Goal: Task Accomplishment & Management: Complete application form

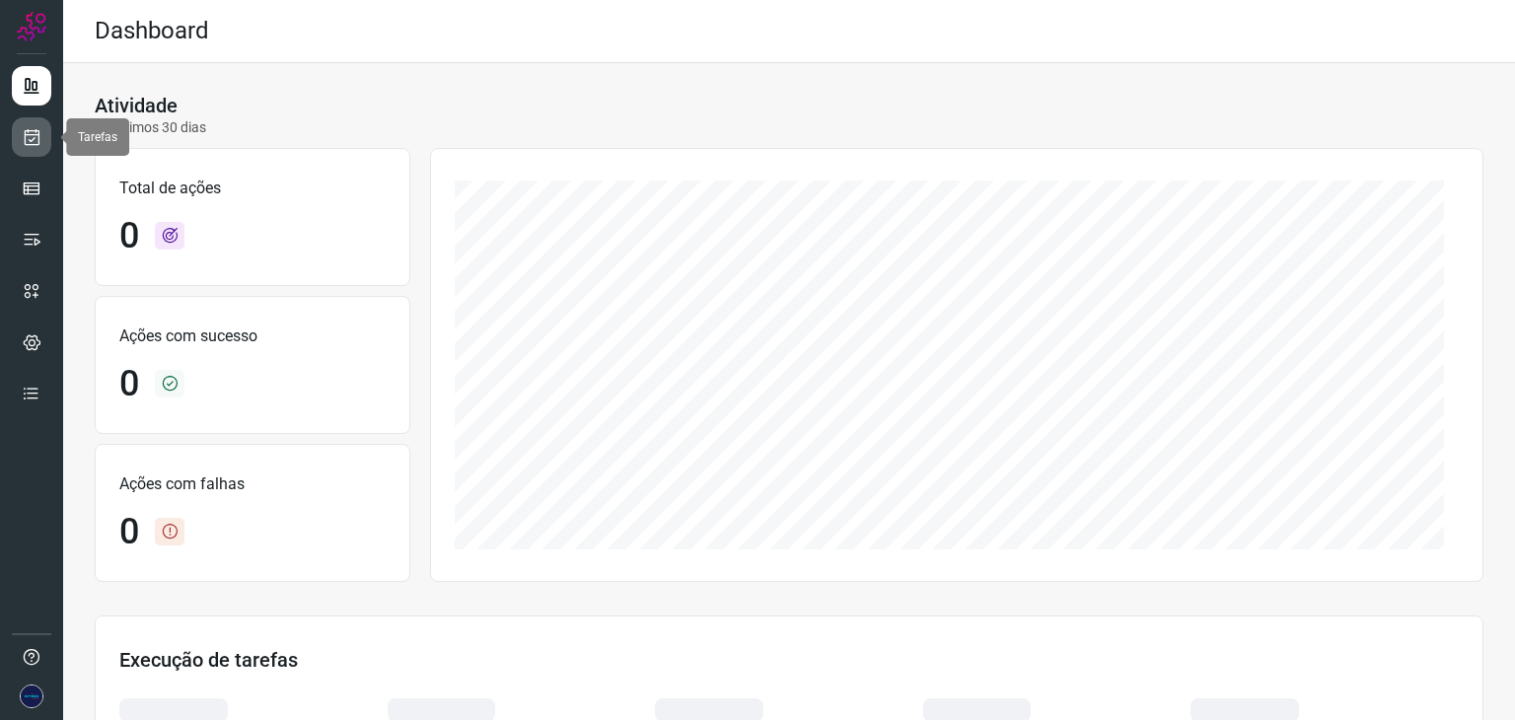
click at [23, 131] on icon at bounding box center [32, 137] width 21 height 20
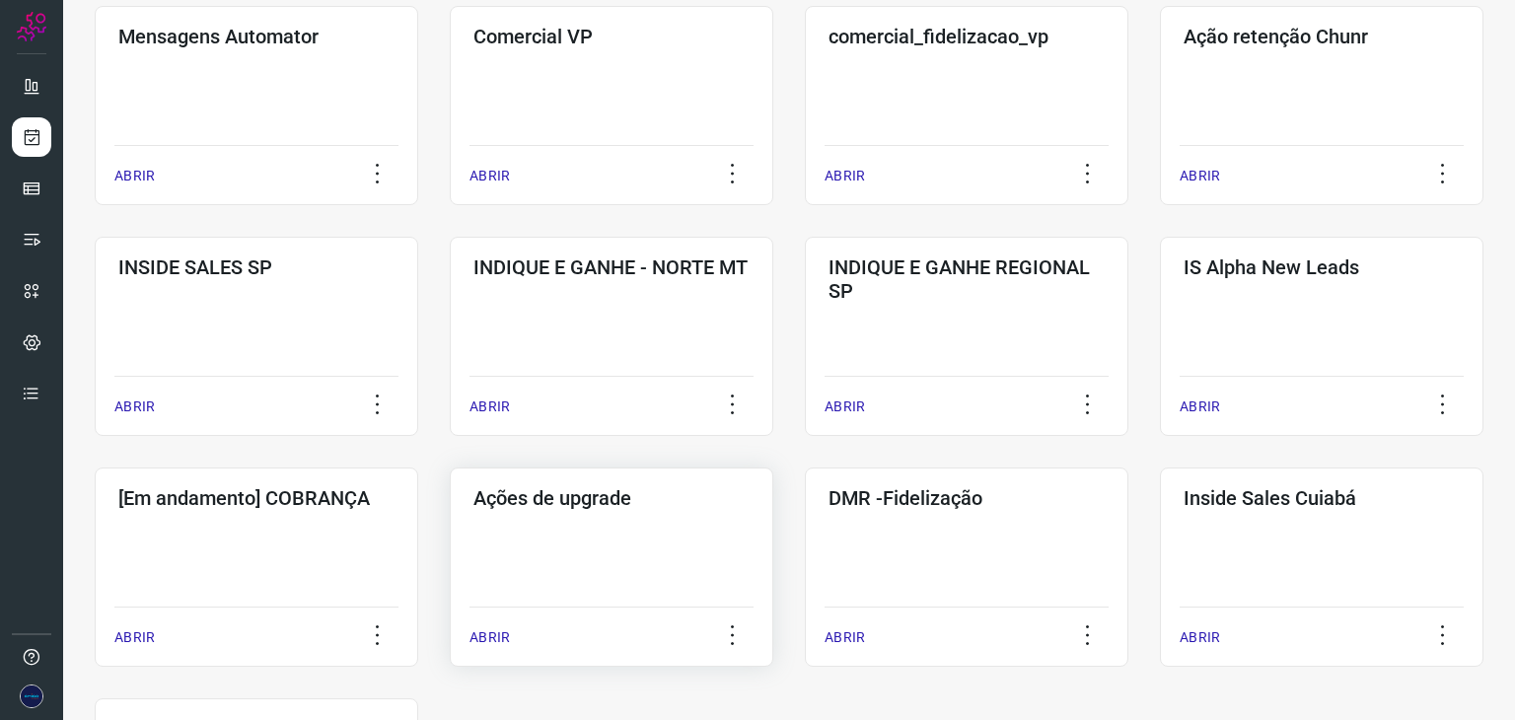
scroll to position [591, 0]
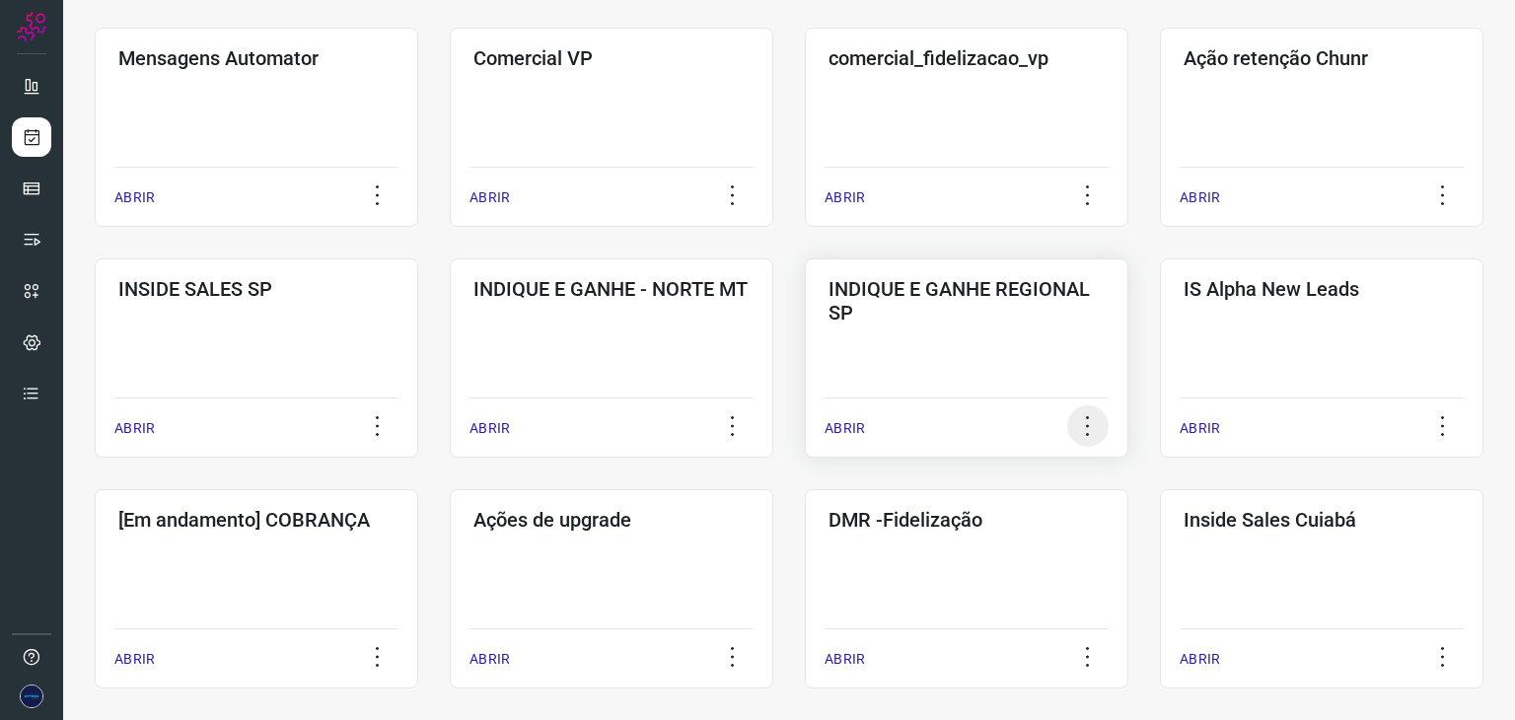
click at [1081, 427] on icon at bounding box center [1087, 425] width 41 height 41
click at [836, 421] on p "ABRIR" at bounding box center [845, 428] width 40 height 21
click at [839, 427] on p "ABRIR" at bounding box center [845, 427] width 40 height 21
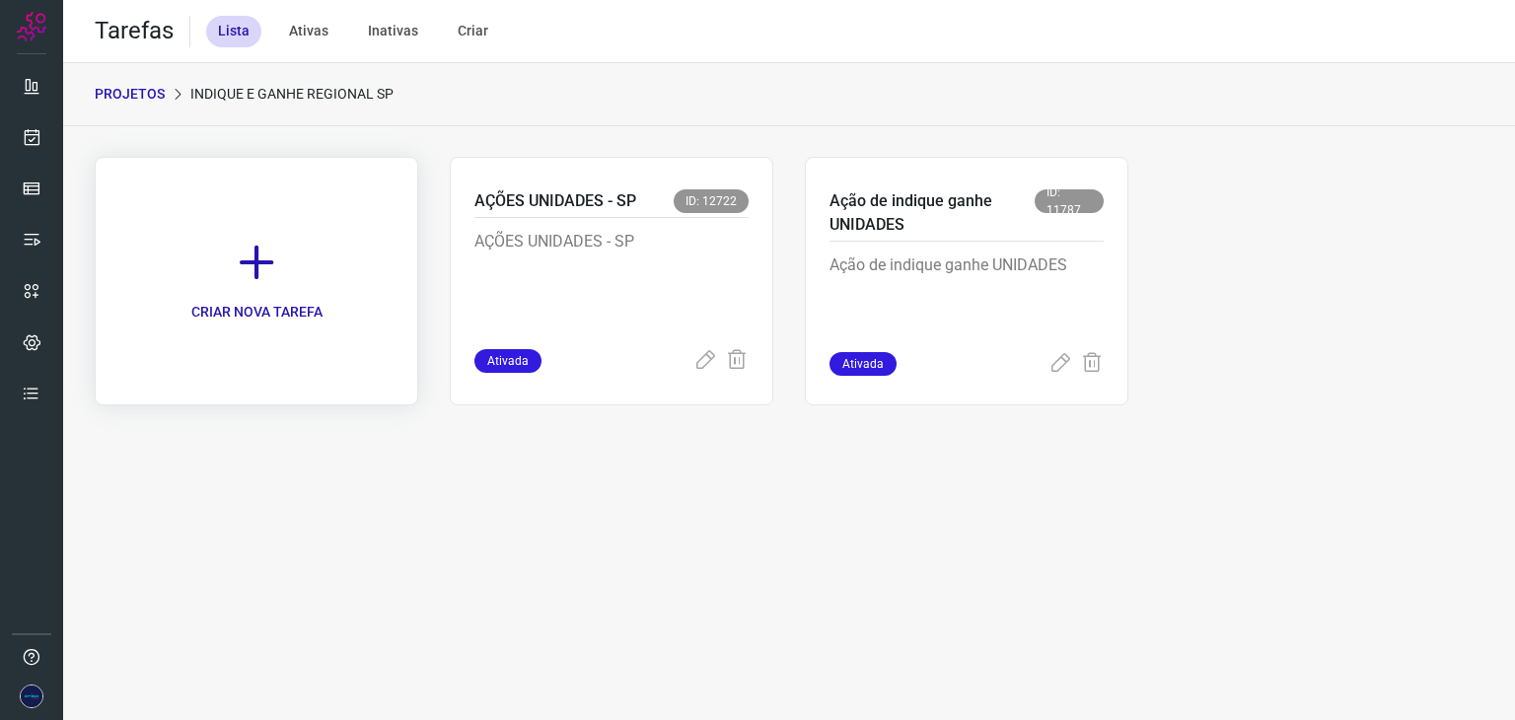
click at [257, 250] on icon at bounding box center [256, 262] width 43 height 43
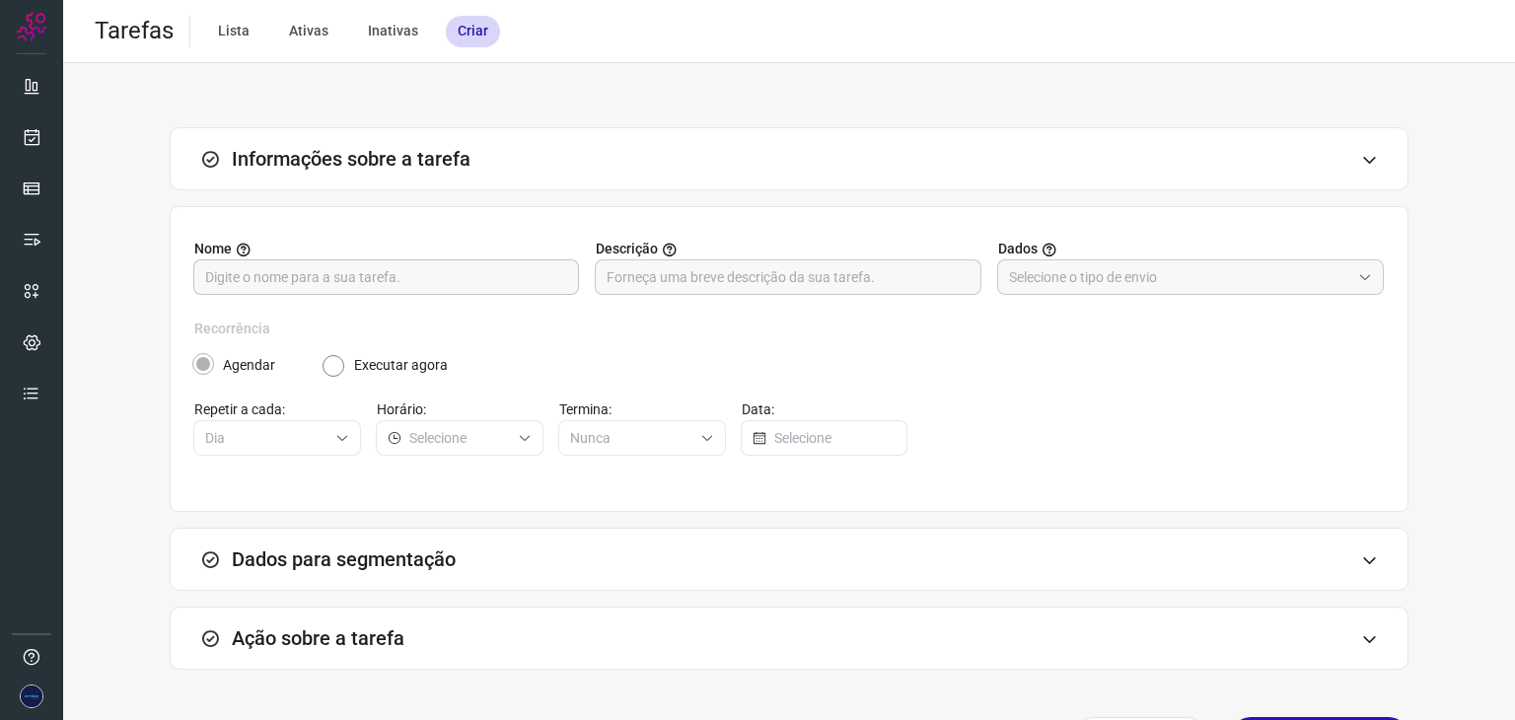
click at [411, 281] on input "text" at bounding box center [386, 277] width 362 height 34
click at [409, 279] on input "AÇÃO MIGRAÇÃO COND ALPHAS" at bounding box center [386, 277] width 362 height 34
click at [409, 280] on input "AÇÃO MIGRAÇÃO COND ALPHAS" at bounding box center [386, 277] width 362 height 34
click at [407, 280] on input "AÇÃO MIGRAÇÃO COND ALPHAS" at bounding box center [386, 277] width 362 height 34
type input "AÇÃO MIGRAÇÃO COND ALPHAS"
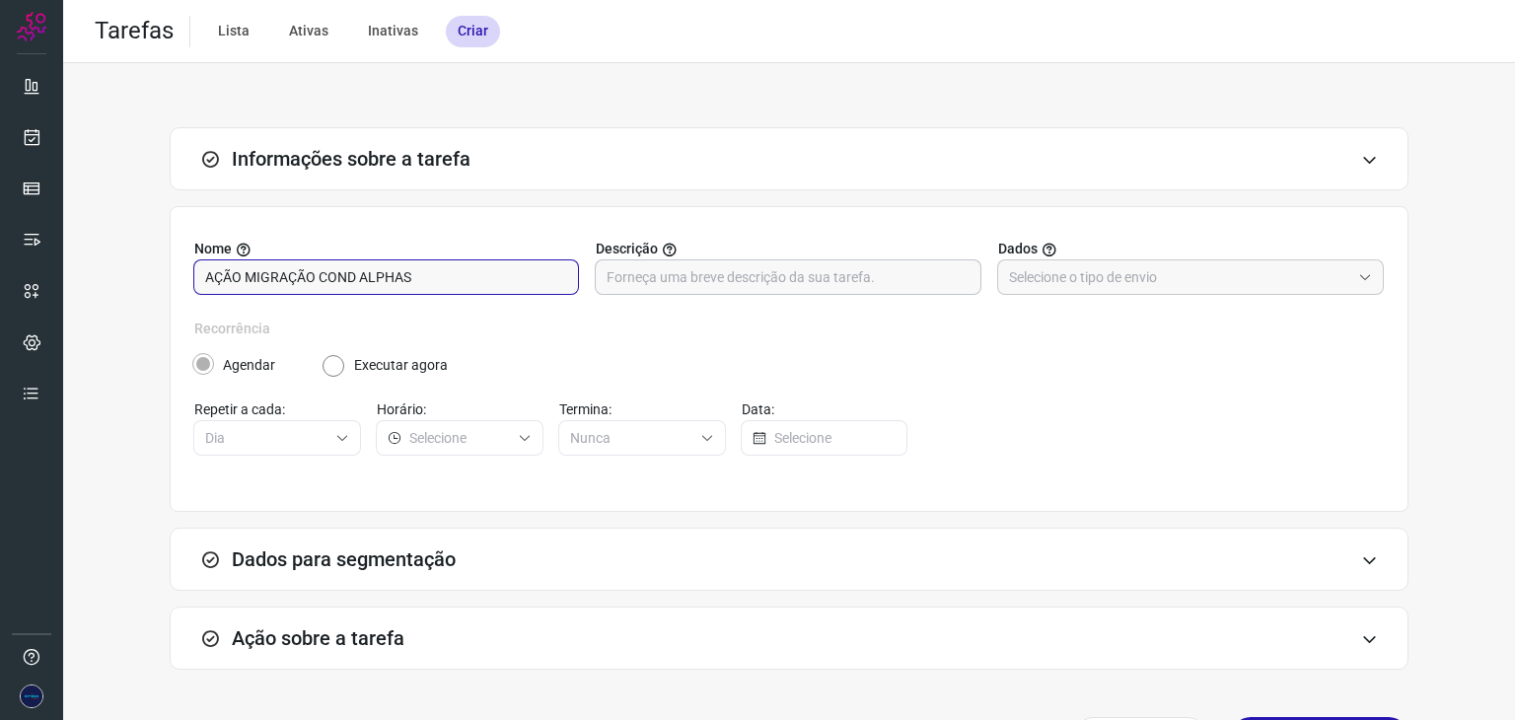
click at [673, 280] on input "text" at bounding box center [788, 277] width 362 height 34
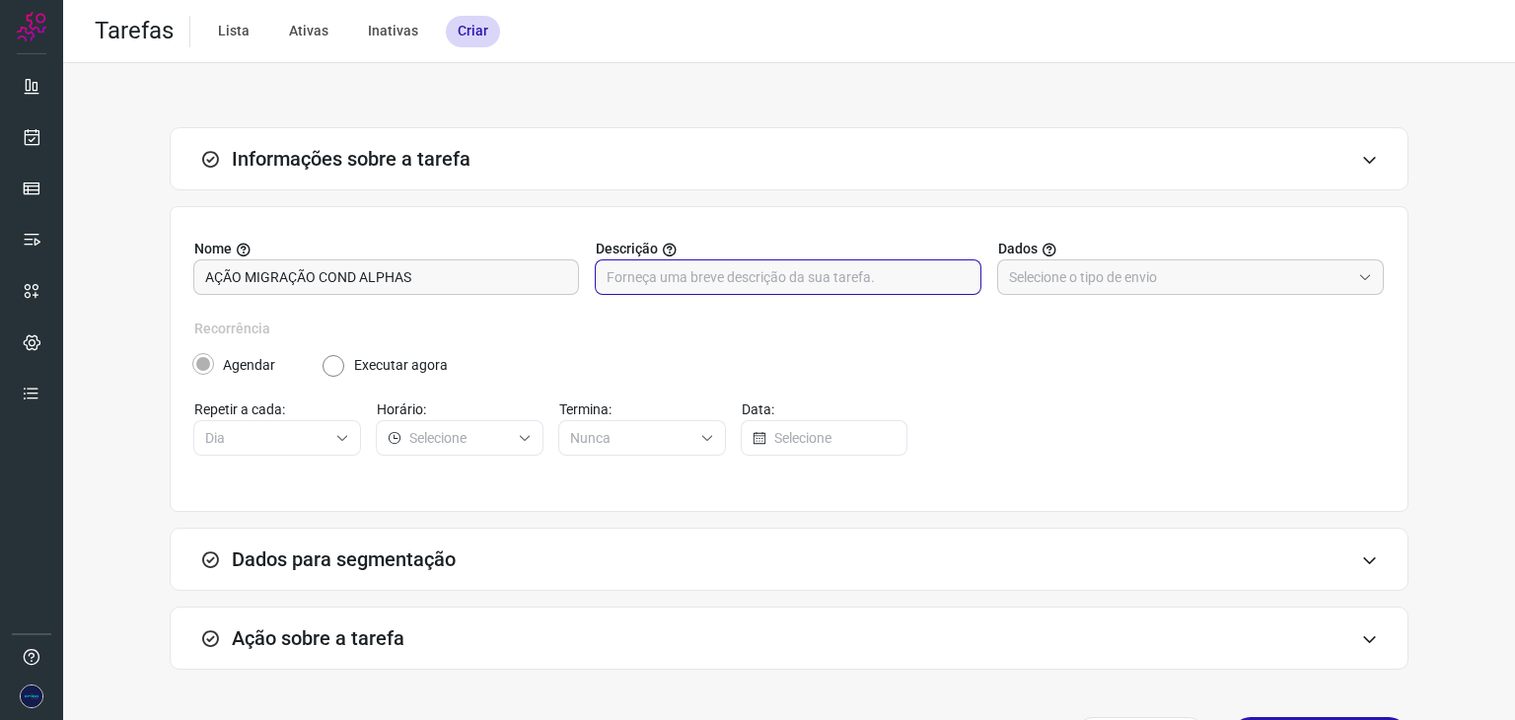
paste input "[URL][DOMAIN_NAME]"
type input "[URL][DOMAIN_NAME]"
click at [1358, 272] on icon at bounding box center [1365, 277] width 14 height 14
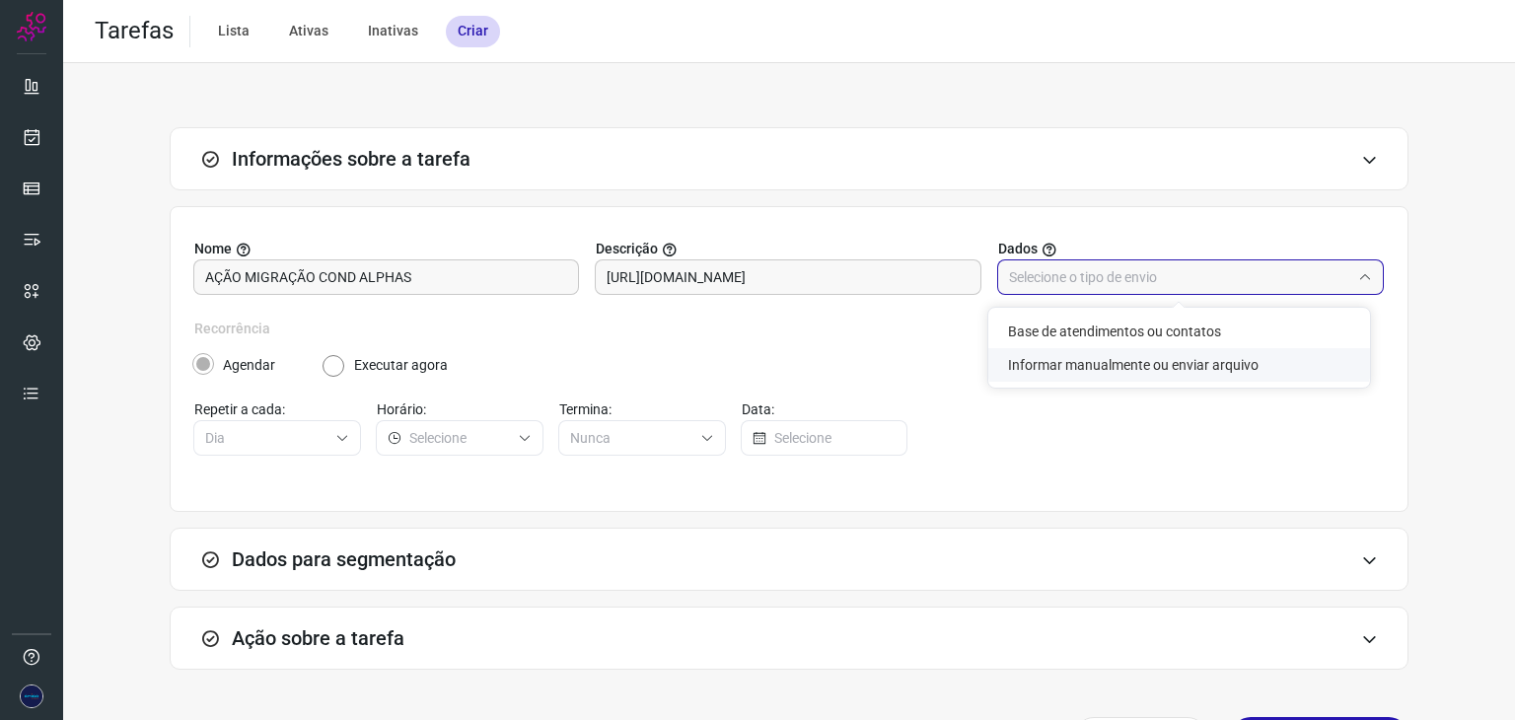
click at [1085, 376] on li "Informar manualmente ou enviar arquivo" at bounding box center [1179, 365] width 382 height 34
type input "Informar manualmente ou enviar arquivo"
radio input "false"
radio input "true"
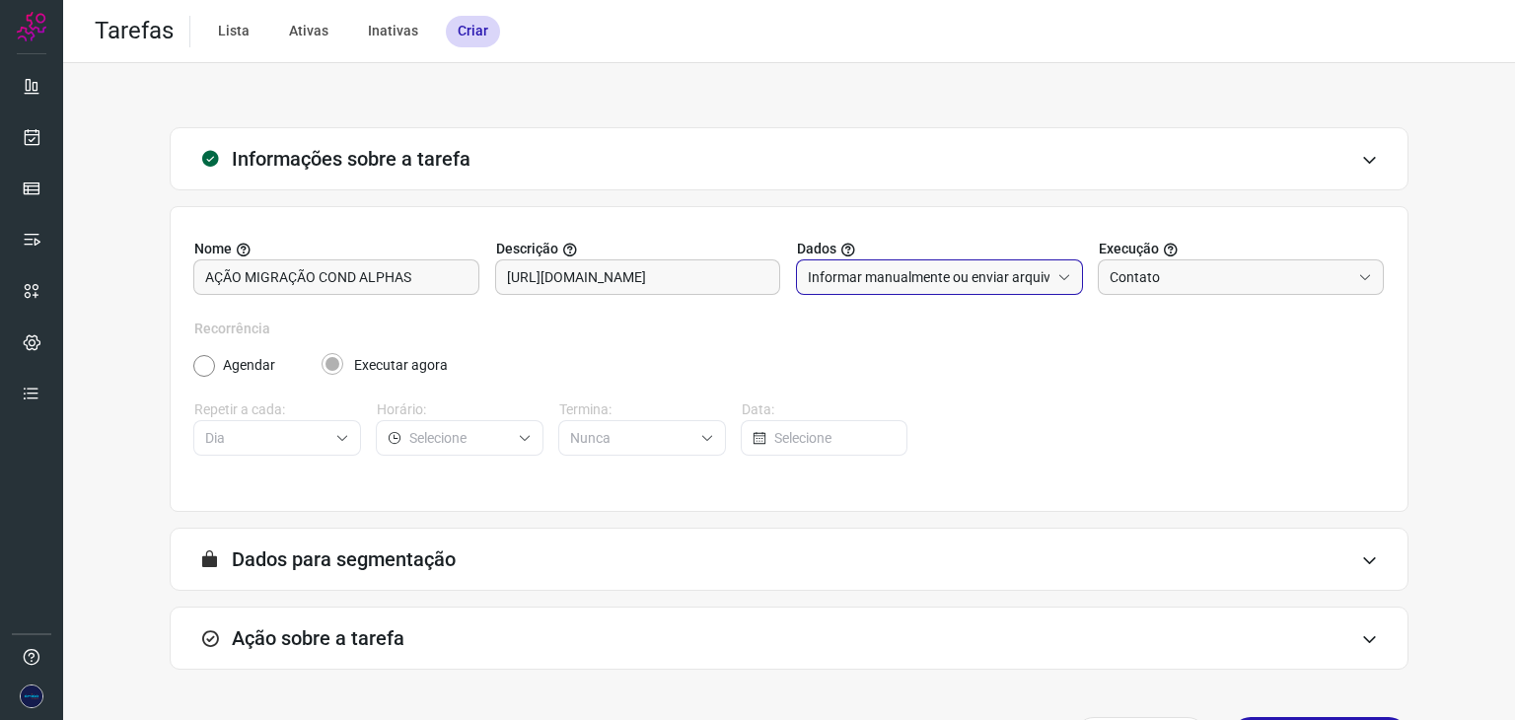
scroll to position [63, 0]
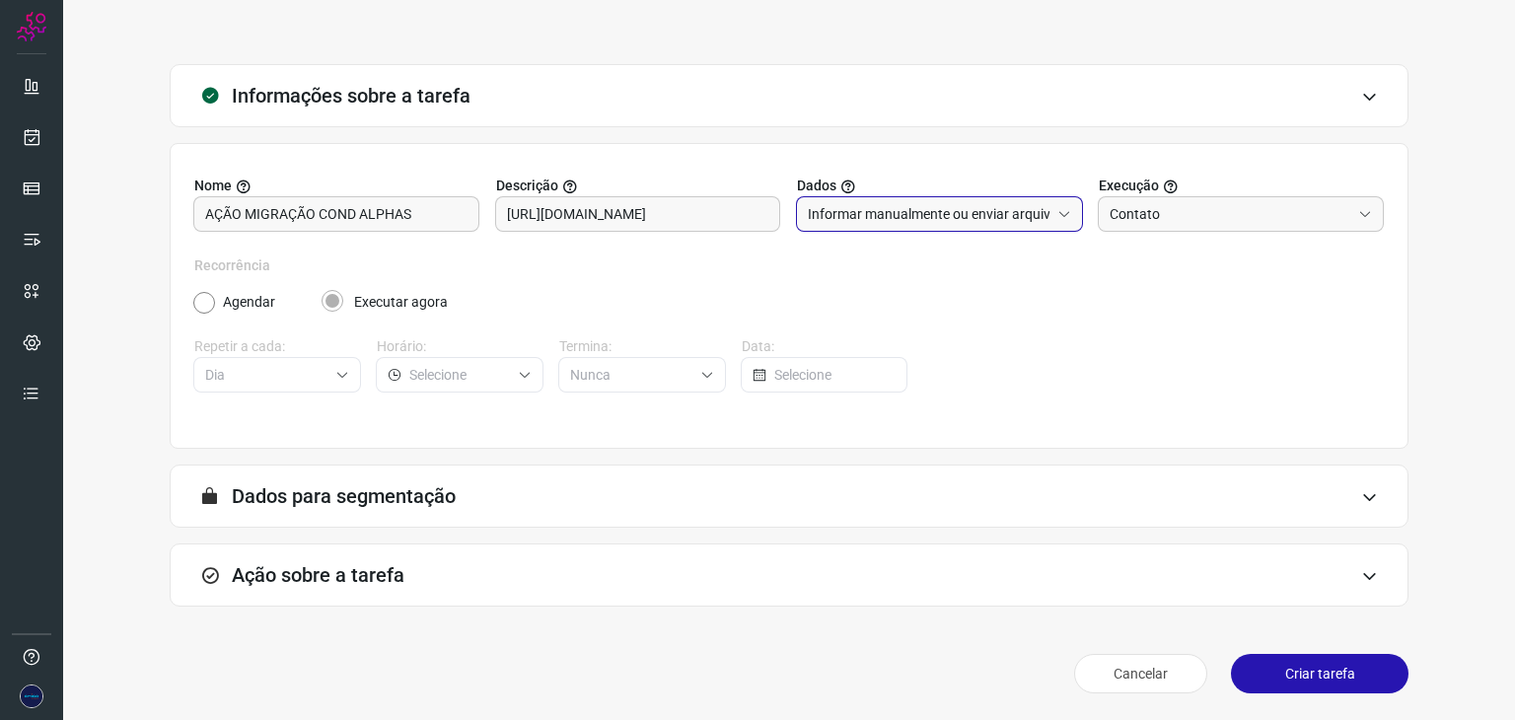
click at [1361, 493] on icon at bounding box center [1369, 497] width 17 height 16
click at [1361, 498] on icon at bounding box center [1369, 497] width 17 height 16
click at [1361, 580] on icon at bounding box center [1369, 576] width 17 height 16
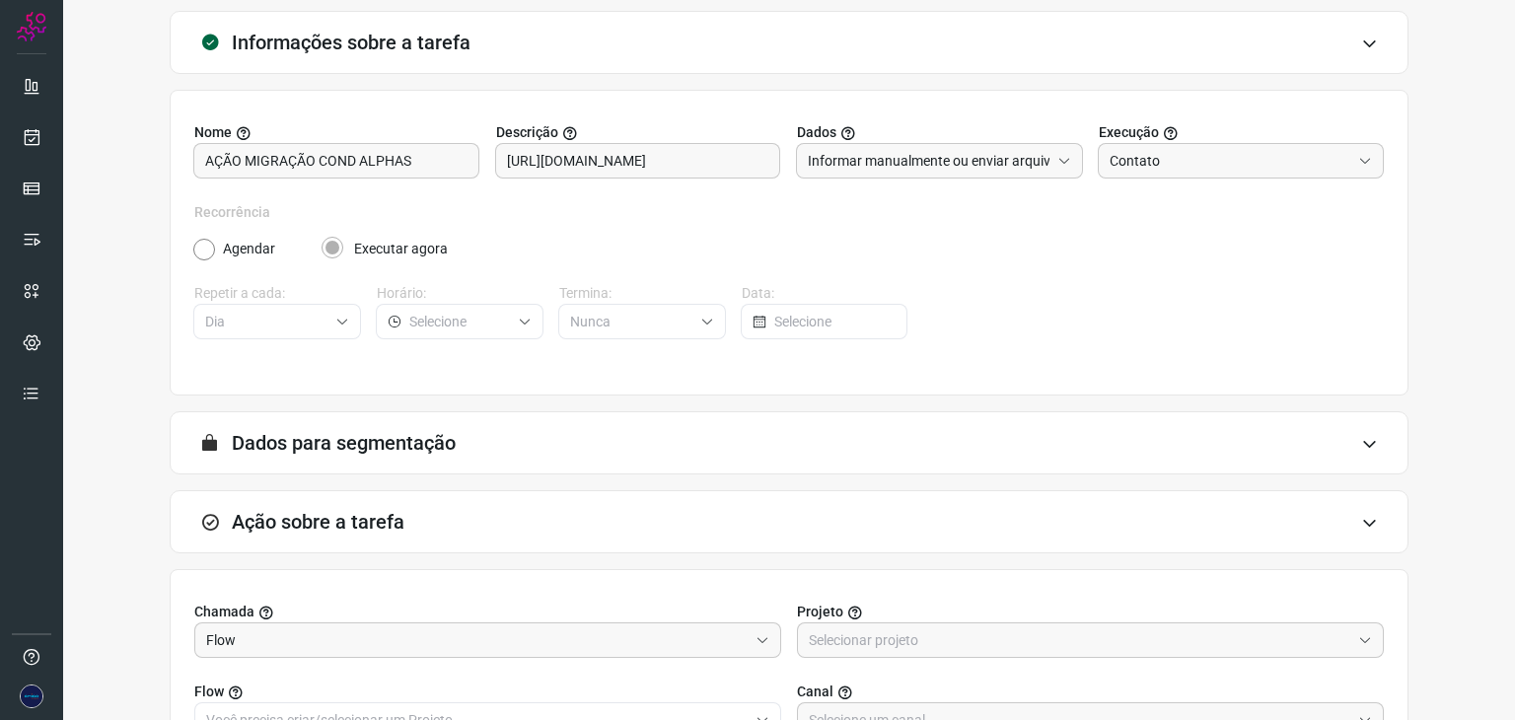
scroll to position [375, 0]
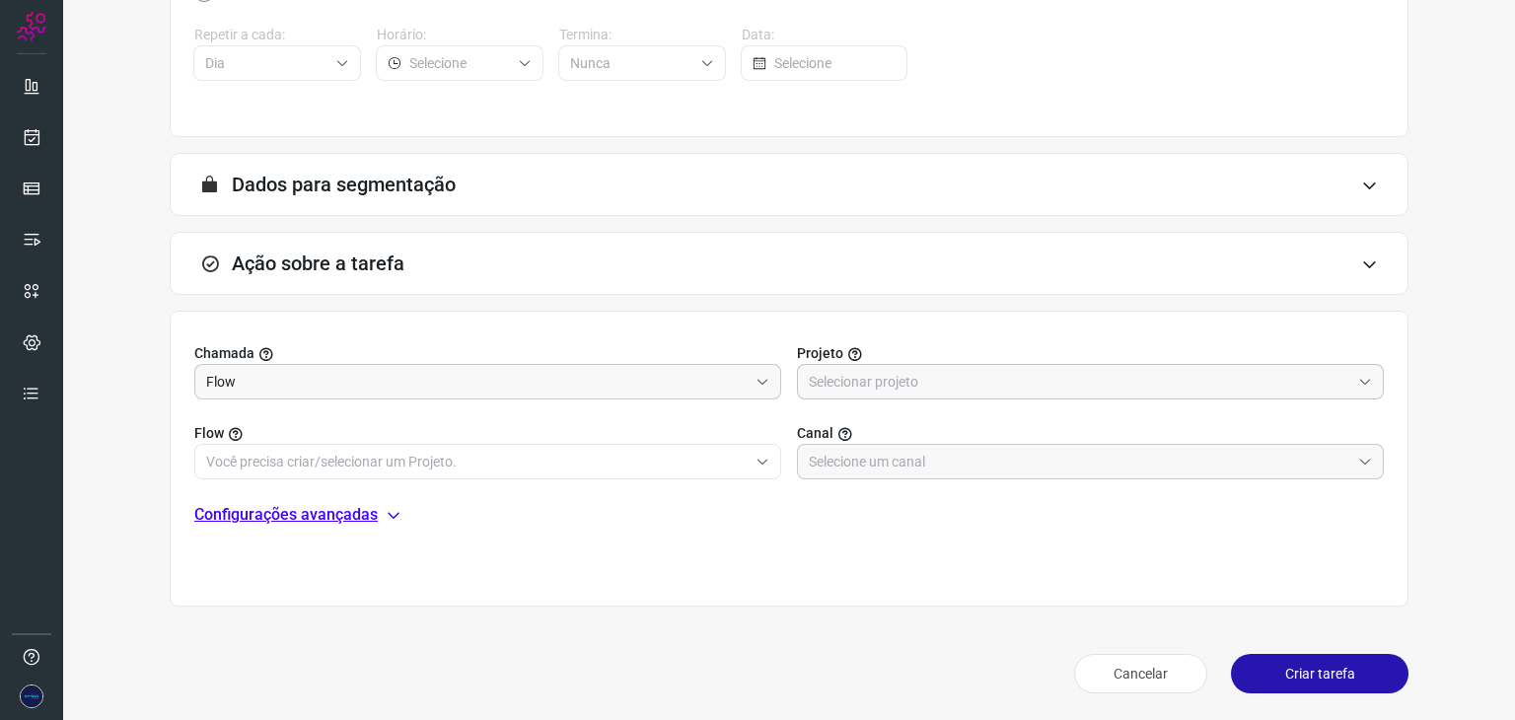
click at [1358, 376] on icon at bounding box center [1365, 382] width 14 height 14
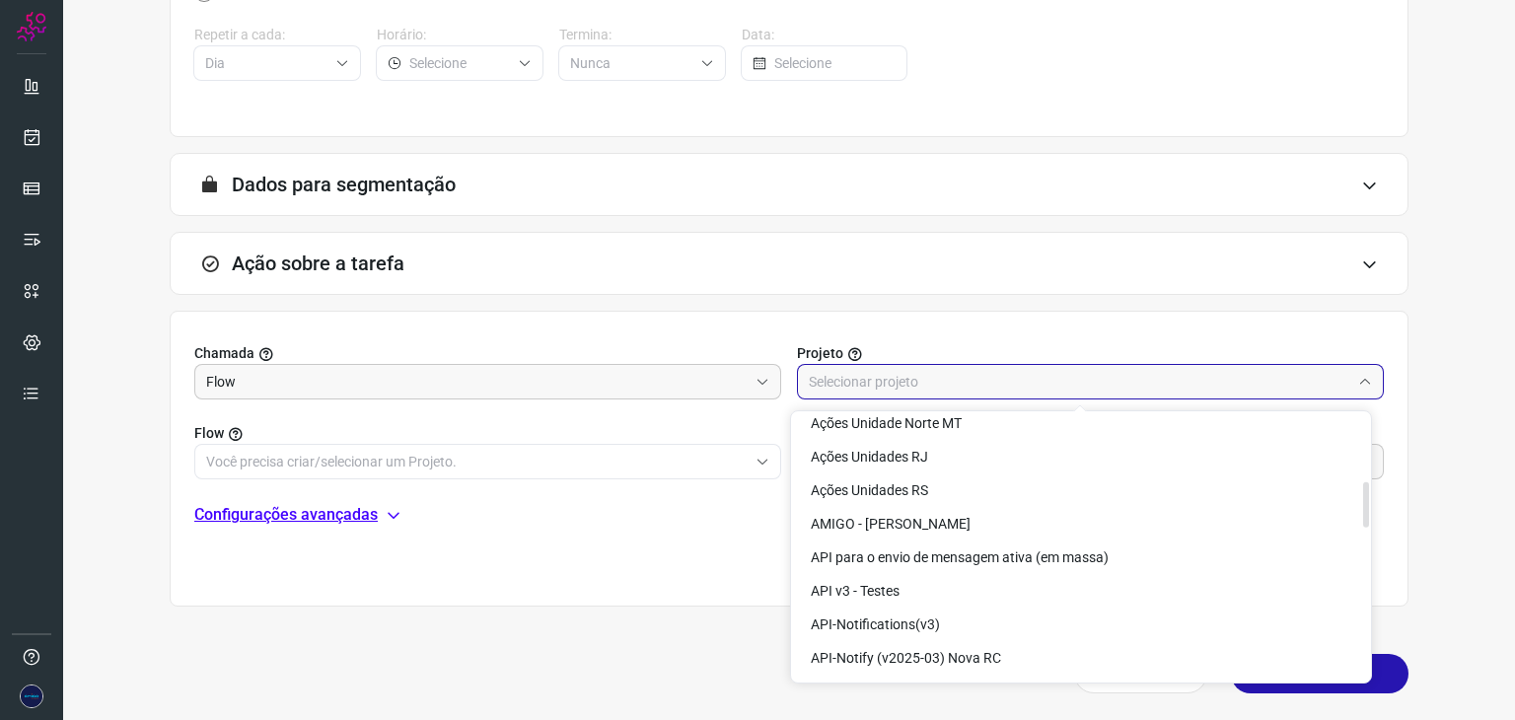
scroll to position [493, 0]
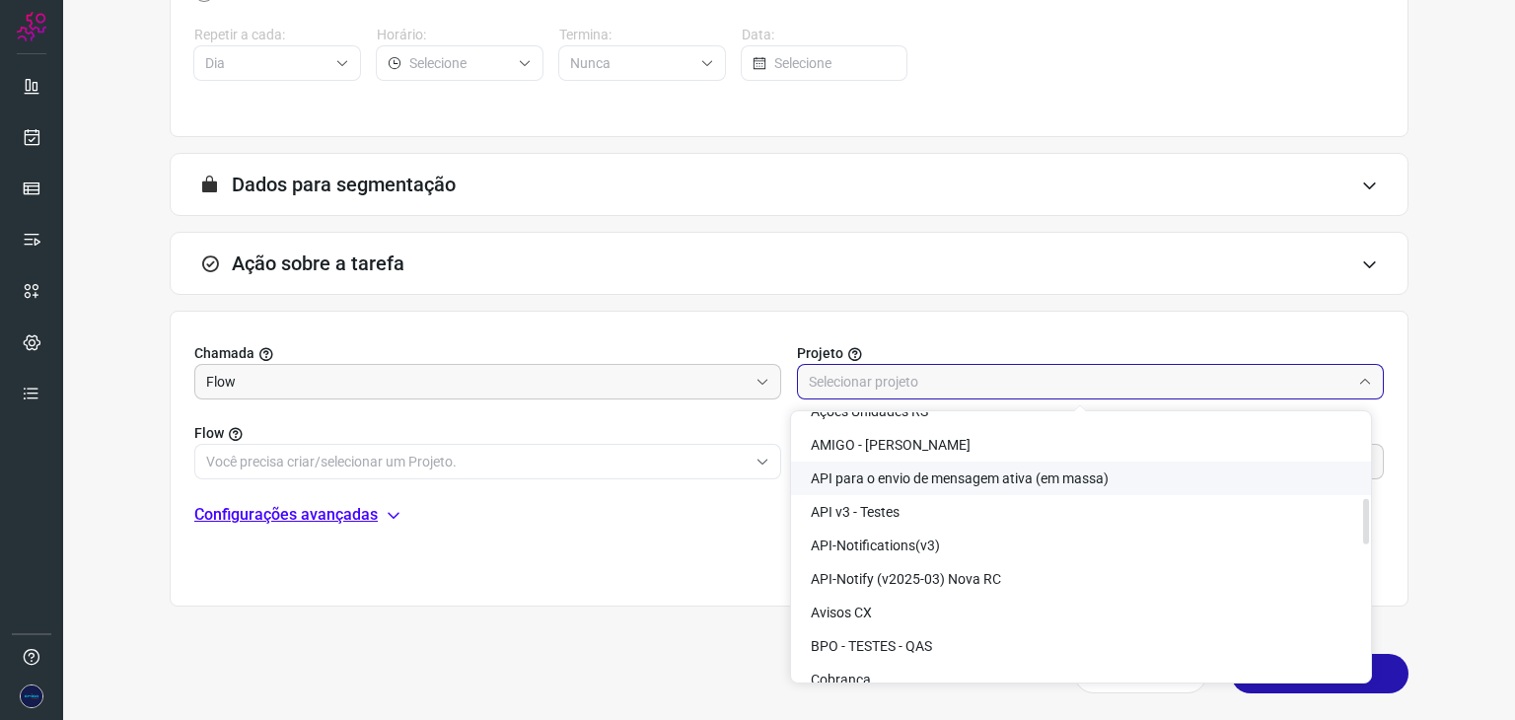
click at [917, 479] on span "API para o envio de mensagem ativa (em massa)" at bounding box center [960, 478] width 298 height 16
type input "API para o envio de mensagem ativa (em massa)"
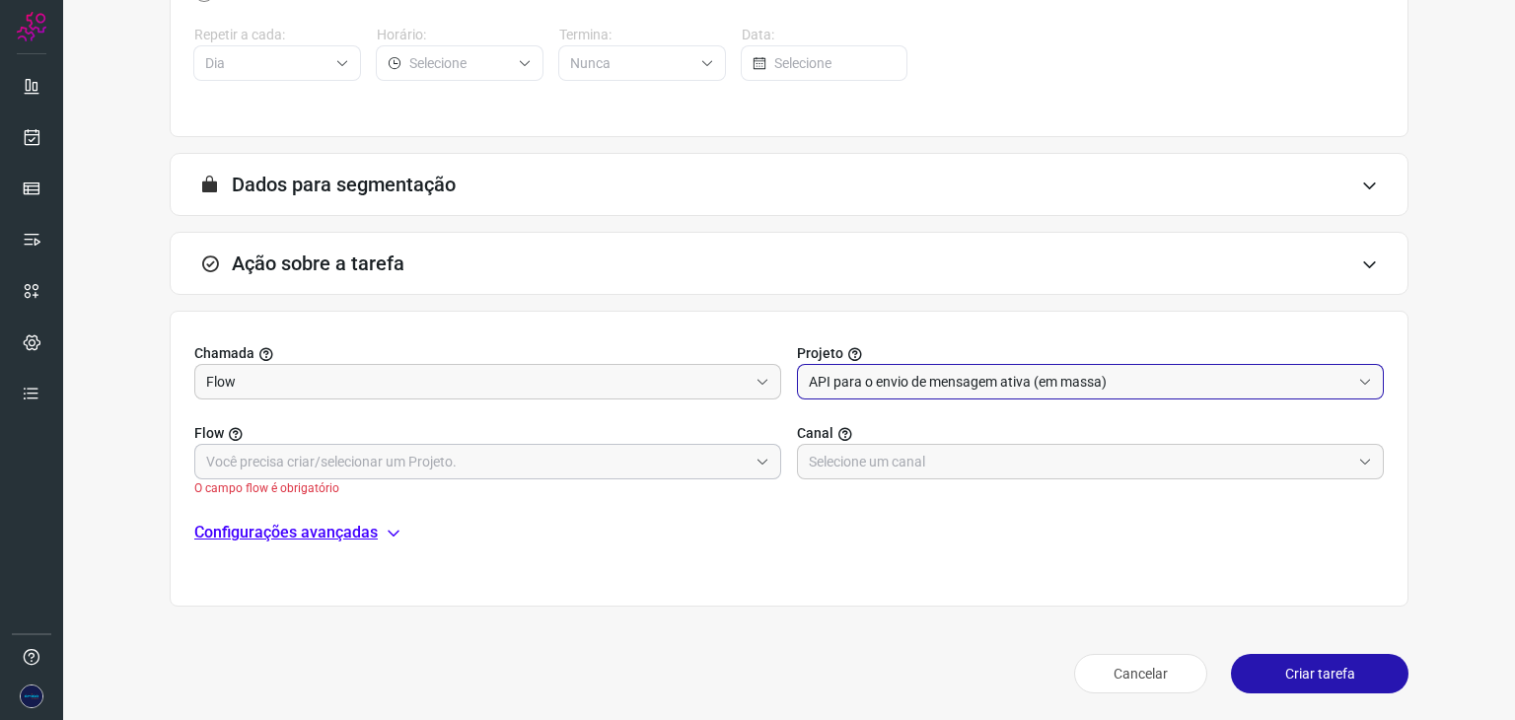
click at [758, 462] on icon at bounding box center [763, 462] width 10 height 5
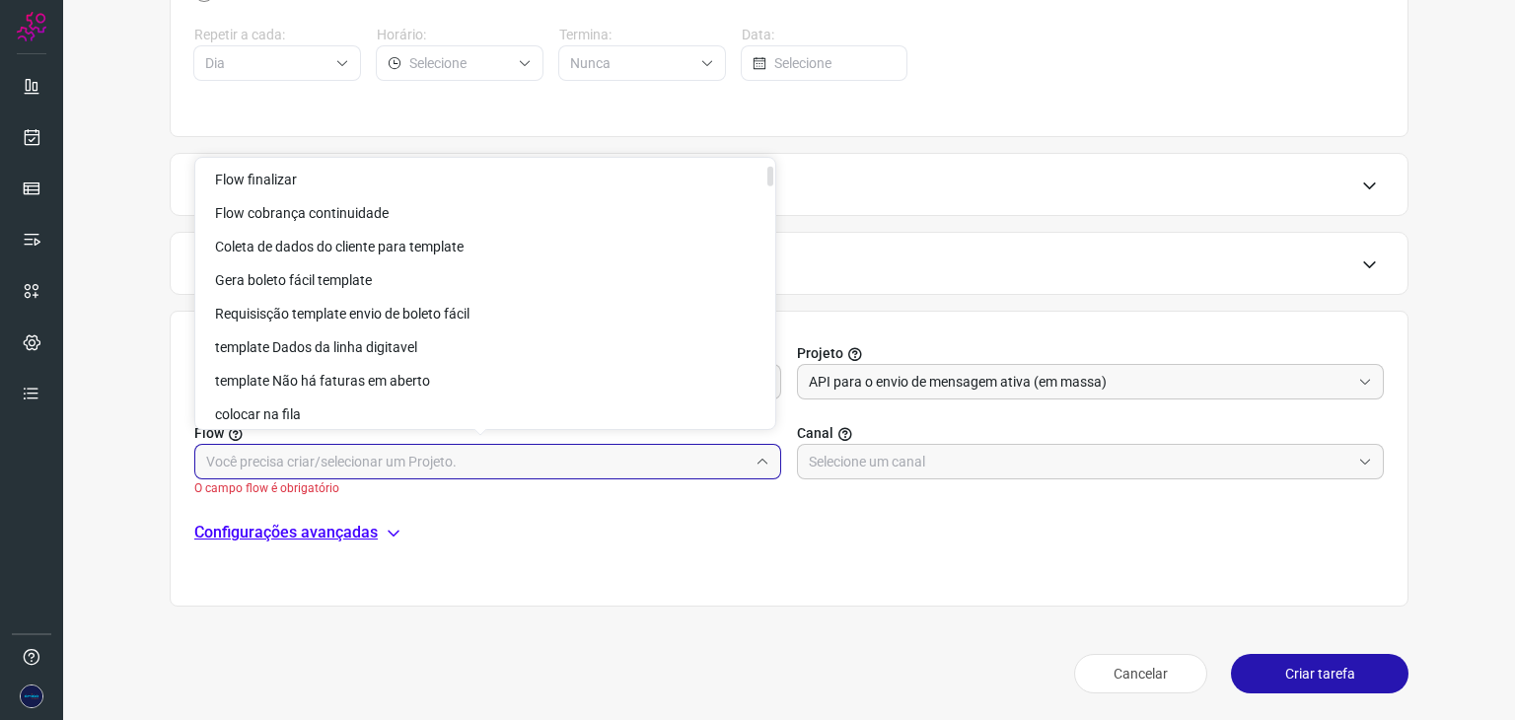
scroll to position [0, 0]
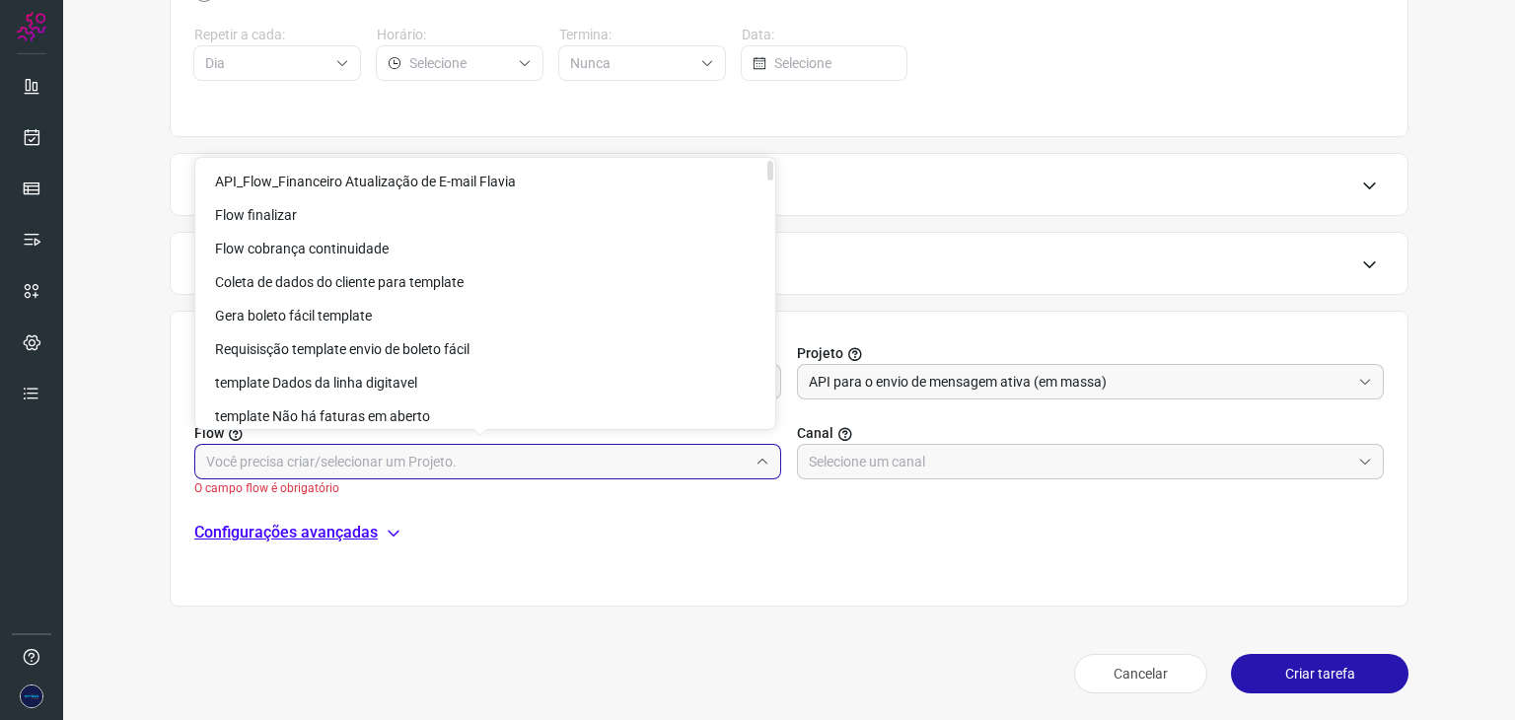
drag, startPoint x: 769, startPoint y: 218, endPoint x: 781, endPoint y: 158, distance: 61.3
click at [781, 158] on body "Tarefas Lista Ativas Inativas Criar Informações sobre a tarefa Nome AÇÃO MIGRAÇ…" at bounding box center [757, 360] width 1515 height 720
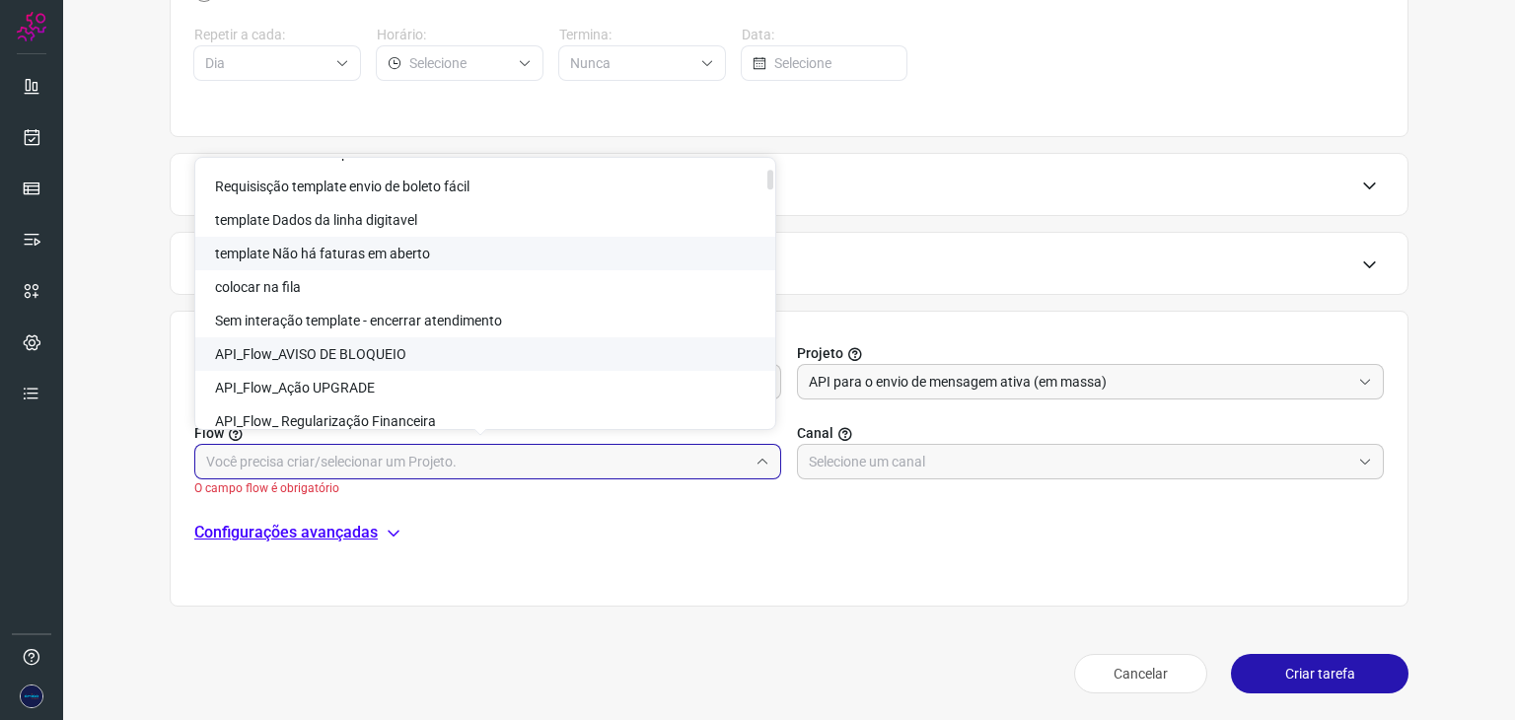
scroll to position [197, 0]
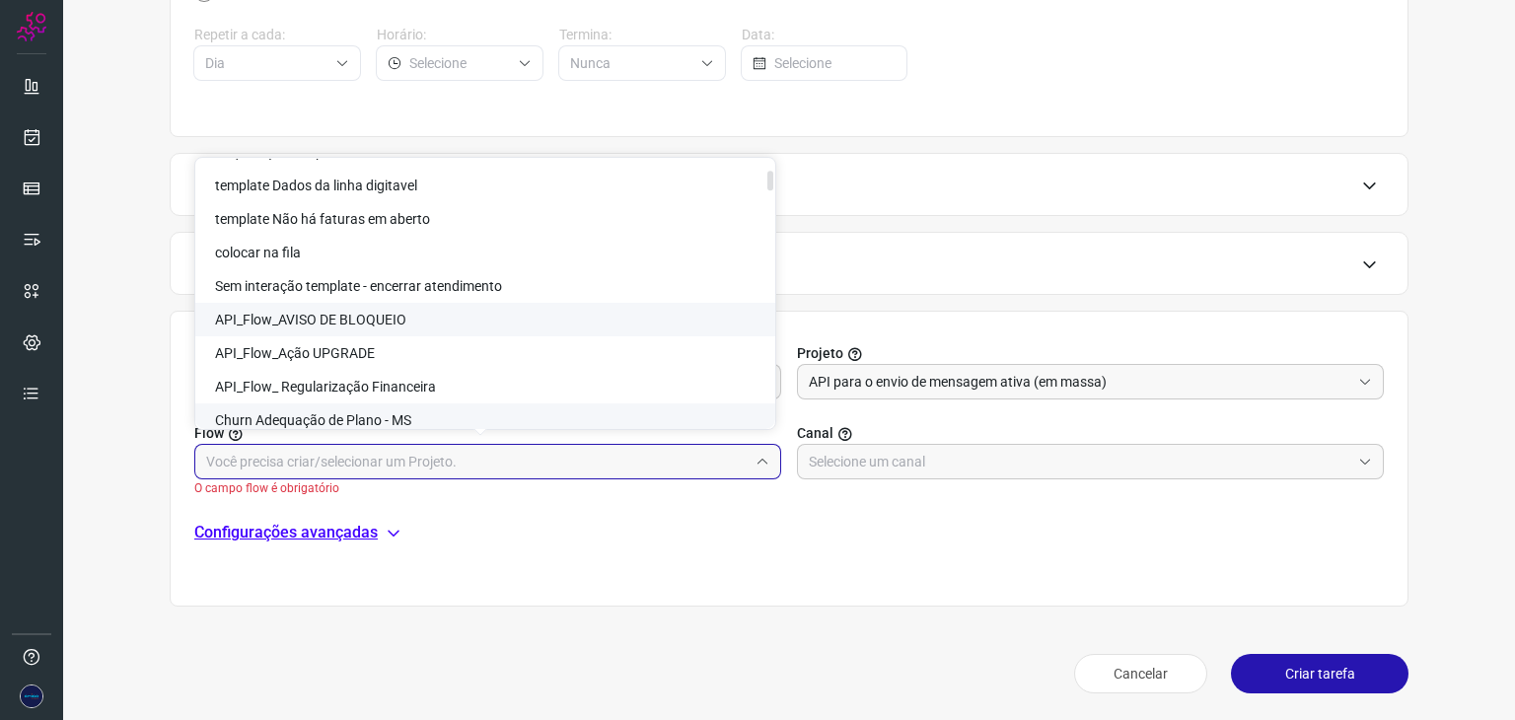
drag, startPoint x: 285, startPoint y: 418, endPoint x: 298, endPoint y: 298, distance: 121.0
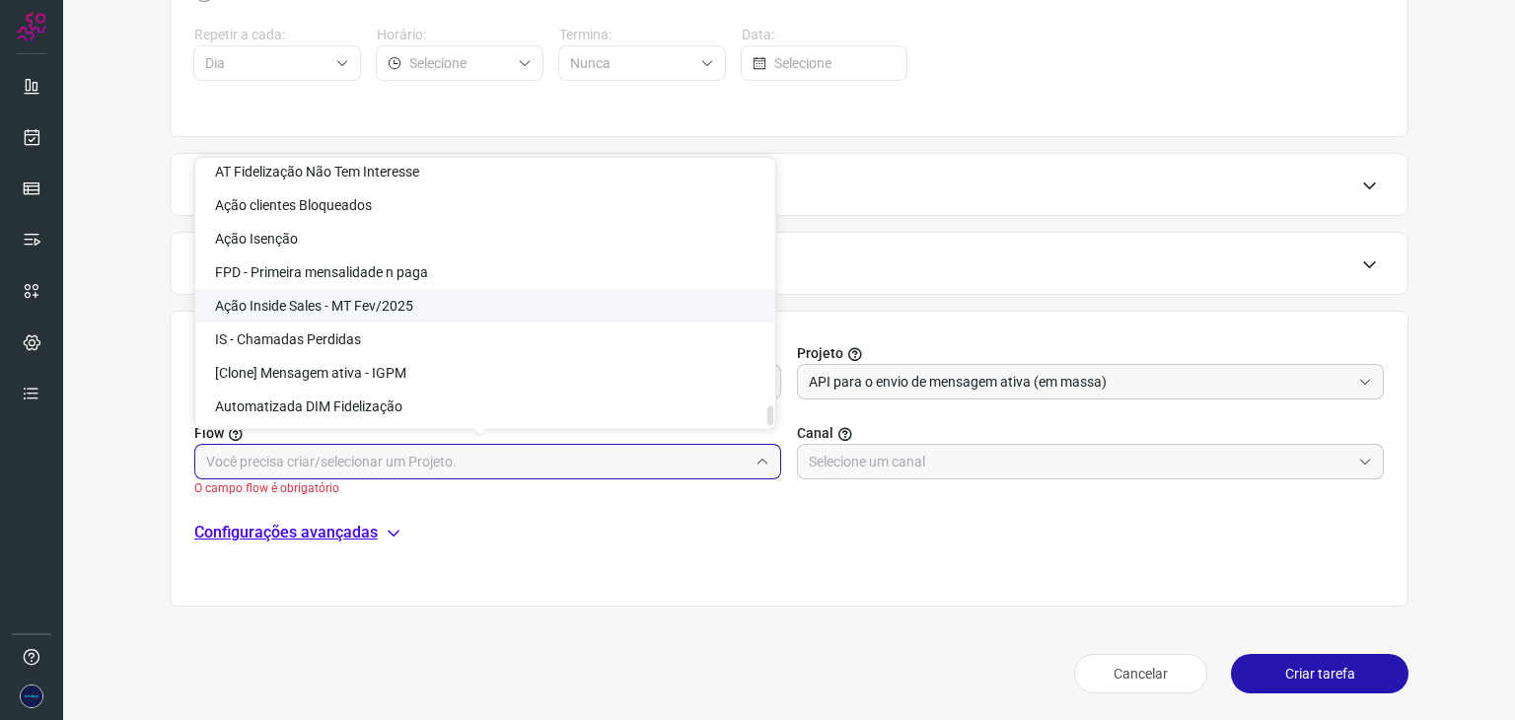
scroll to position [4805, 0]
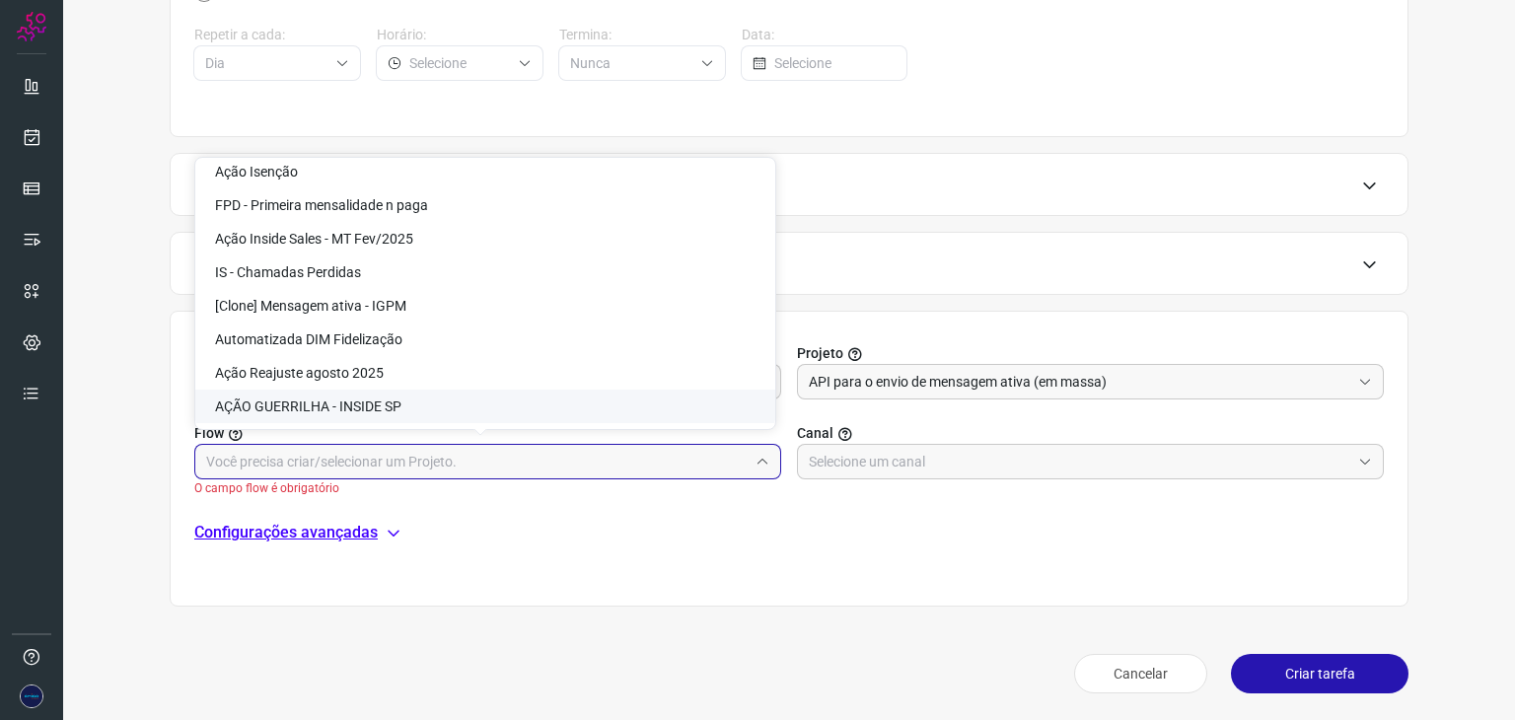
click at [770, 539] on div "Configurações avançadas" at bounding box center [789, 533] width 1190 height 24
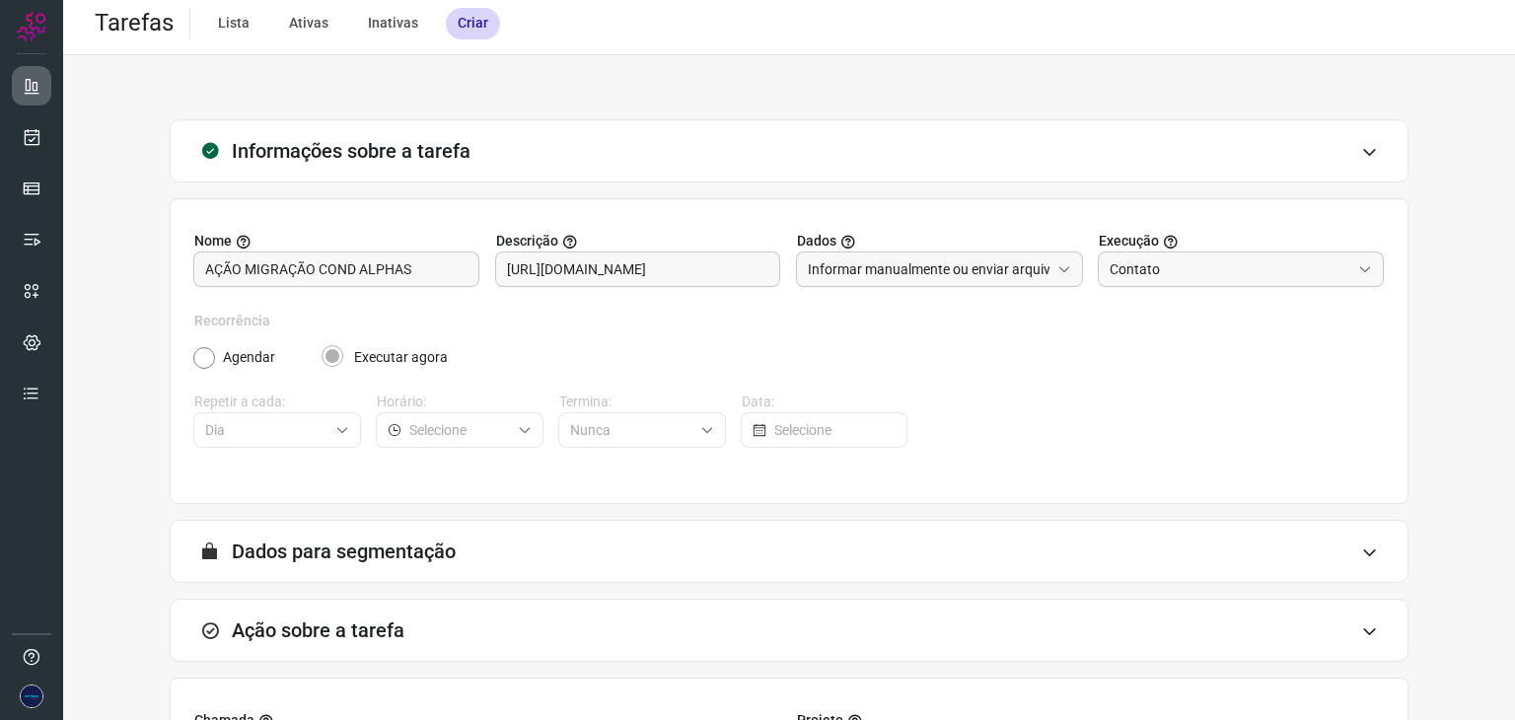
scroll to position [0, 0]
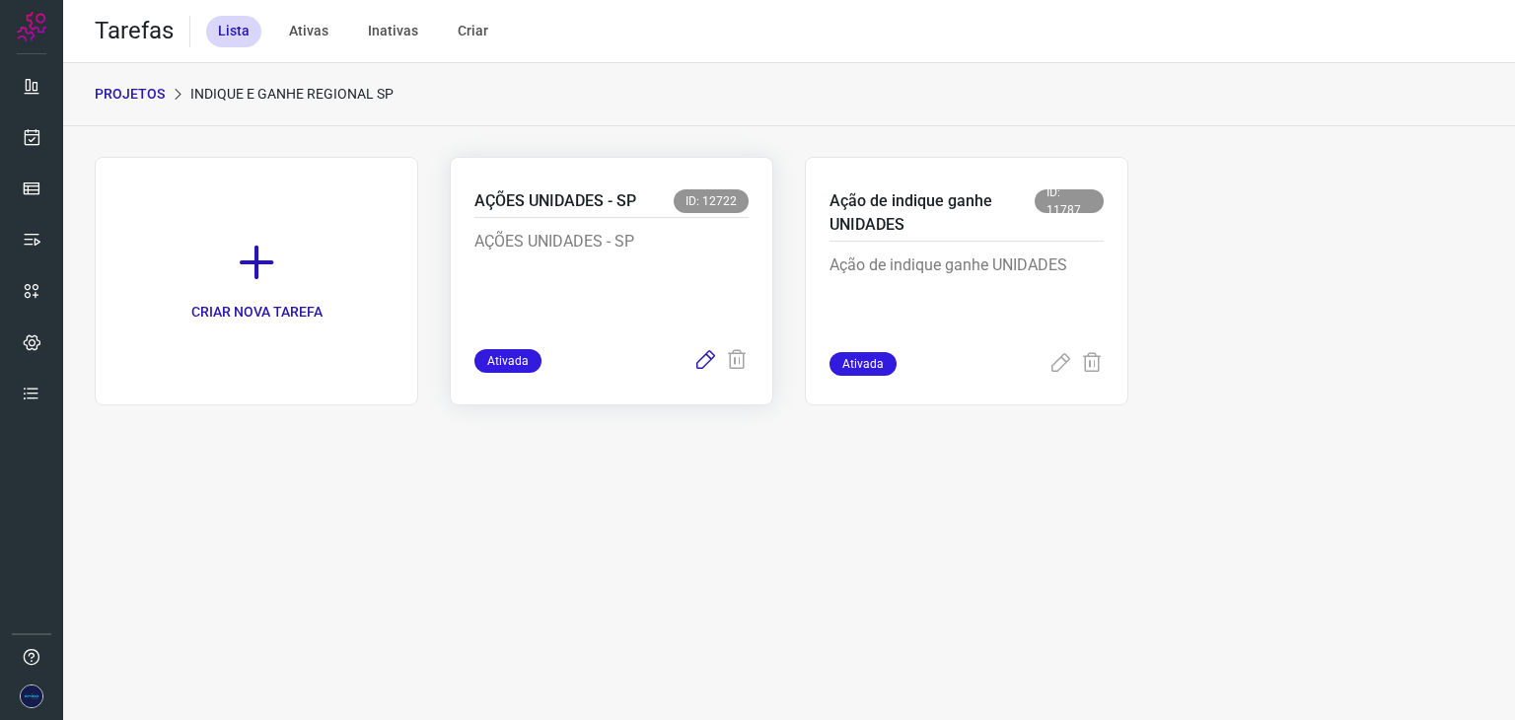
click at [705, 357] on icon at bounding box center [705, 361] width 24 height 24
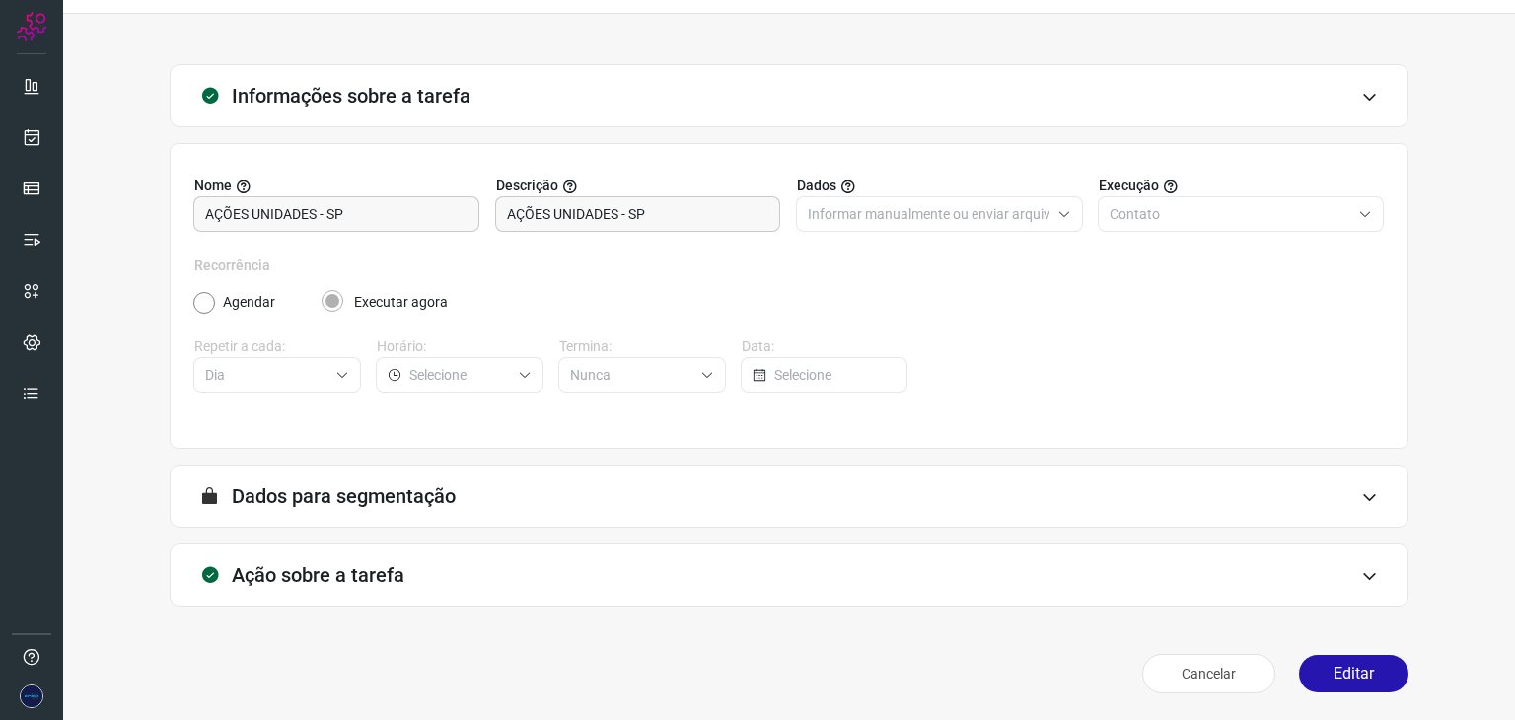
scroll to position [50, 0]
click at [1361, 498] on icon at bounding box center [1369, 496] width 17 height 16
type input "API para o envio de mensagem ativa (em massa)"
click at [1361, 577] on icon at bounding box center [1369, 575] width 17 height 16
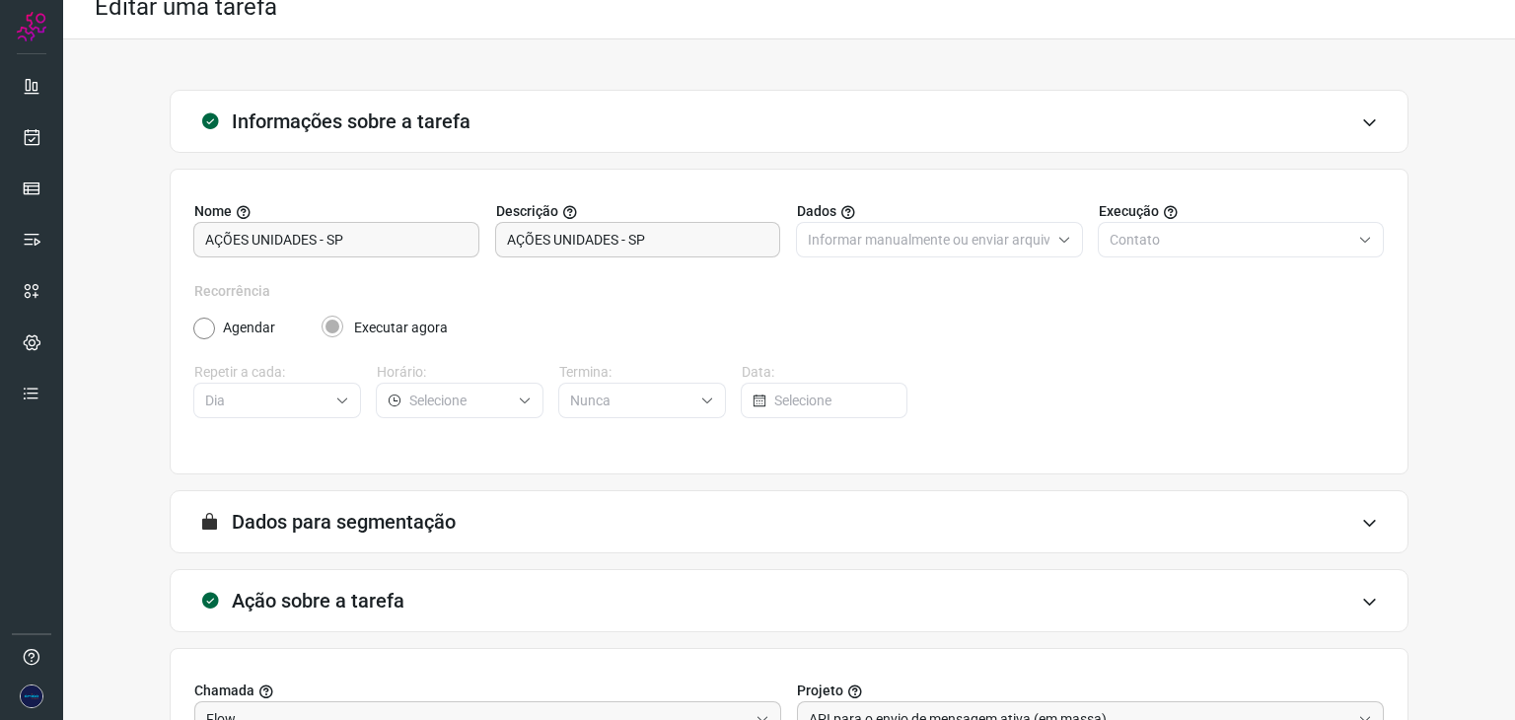
scroll to position [0, 0]
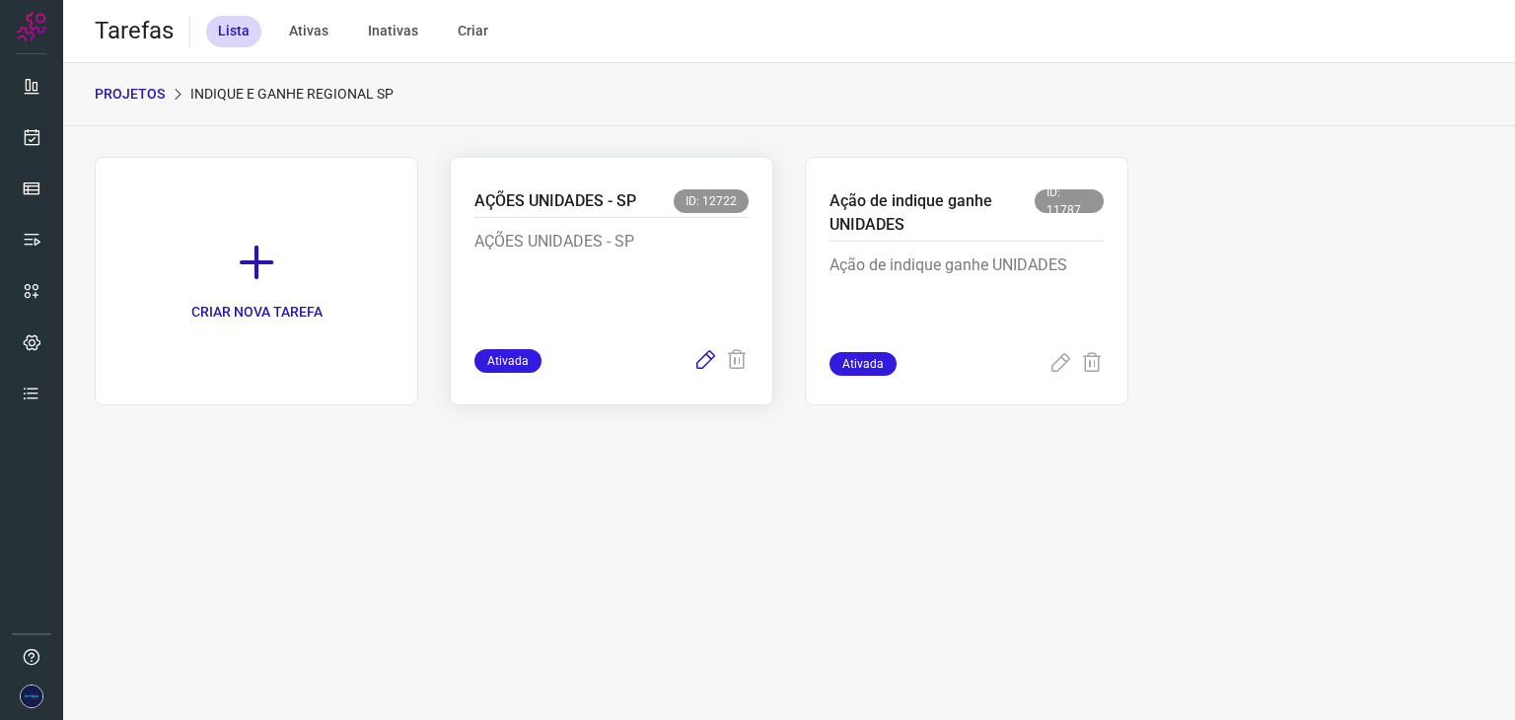
click at [699, 364] on icon at bounding box center [705, 361] width 24 height 24
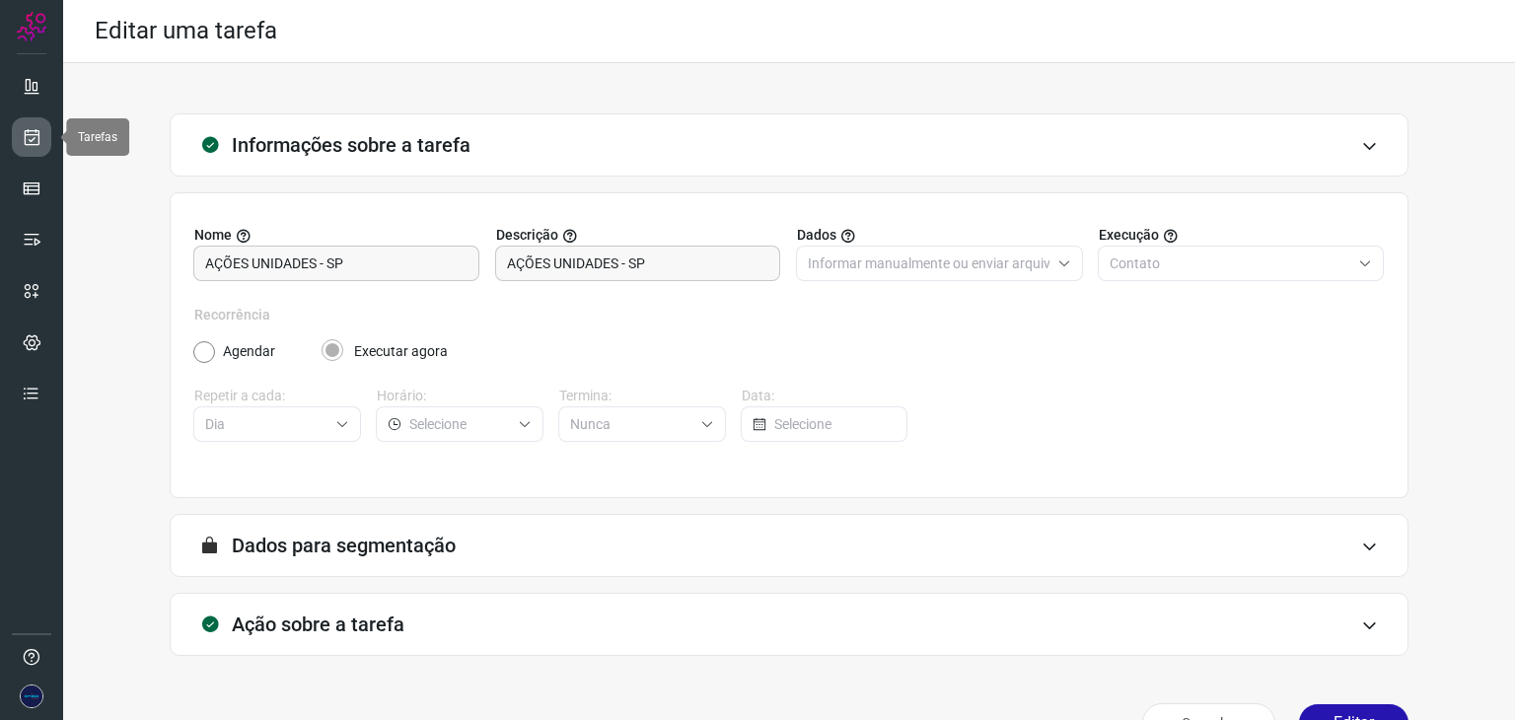
click at [39, 143] on icon at bounding box center [32, 137] width 21 height 20
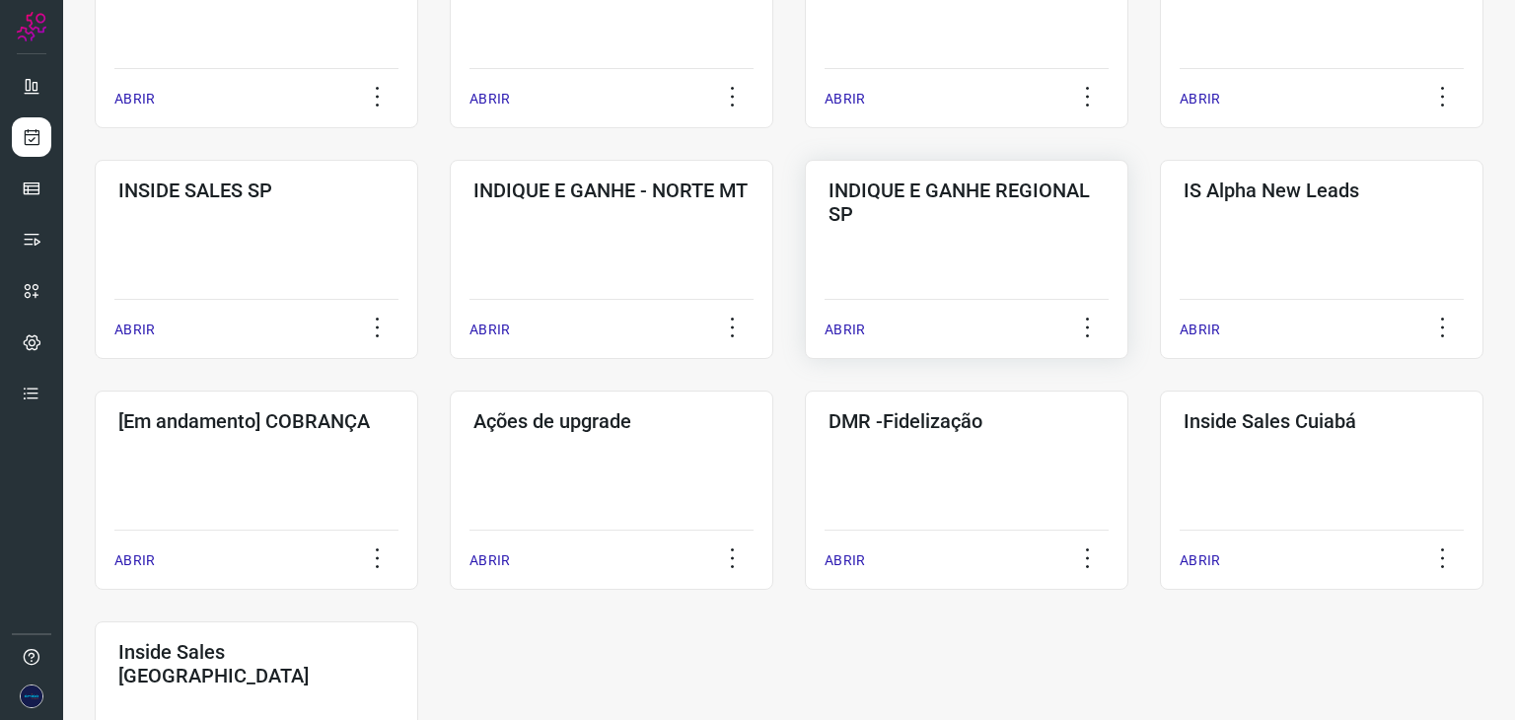
scroll to position [690, 0]
drag, startPoint x: 831, startPoint y: 329, endPoint x: 832, endPoint y: 366, distance: 36.5
click at [832, 366] on div "CRIAR NOVO PROJETO Pesquisa mdapva ABRIR Z RB Marketing Unidades ABRIR Z teste …" at bounding box center [789, 142] width 1389 height 1353
click at [832, 326] on p "ABRIR" at bounding box center [845, 329] width 40 height 21
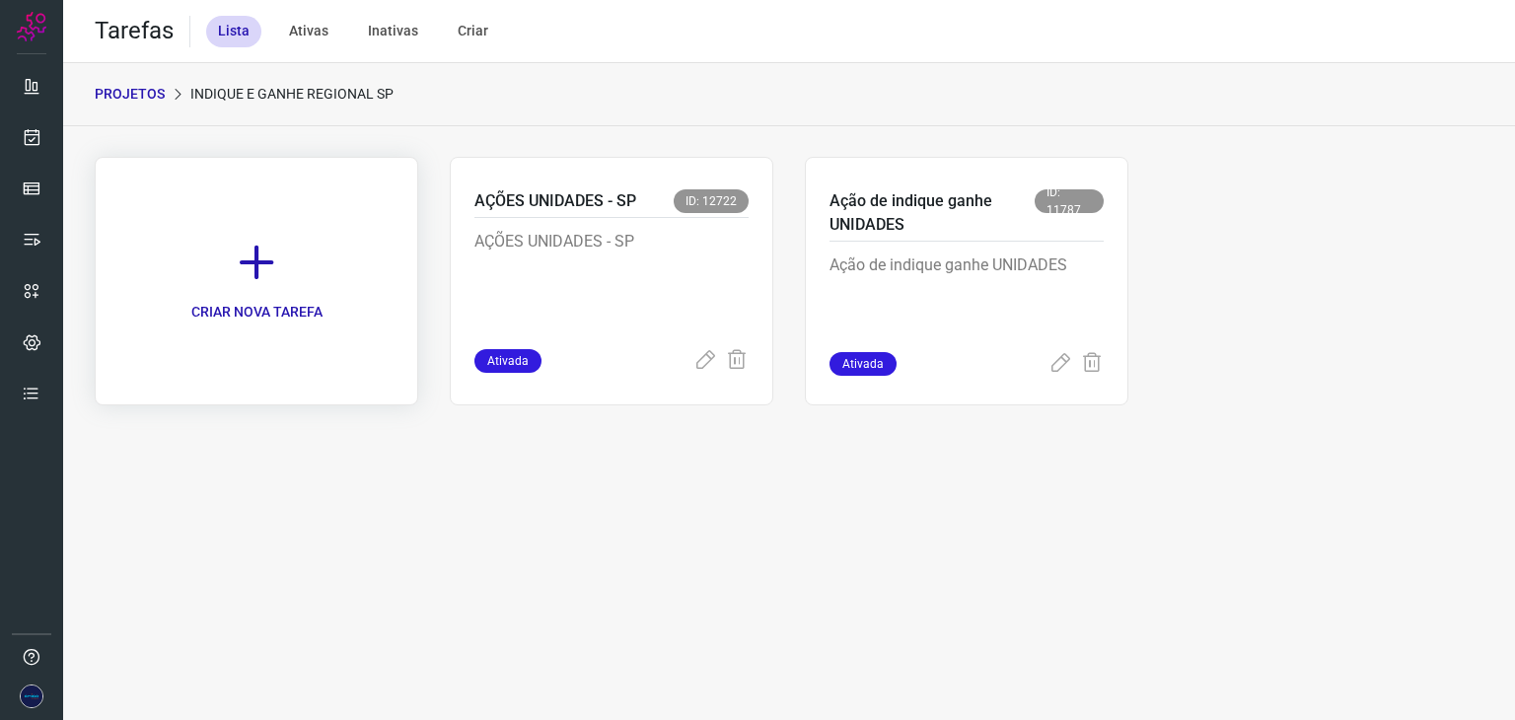
click at [263, 282] on icon at bounding box center [256, 262] width 43 height 43
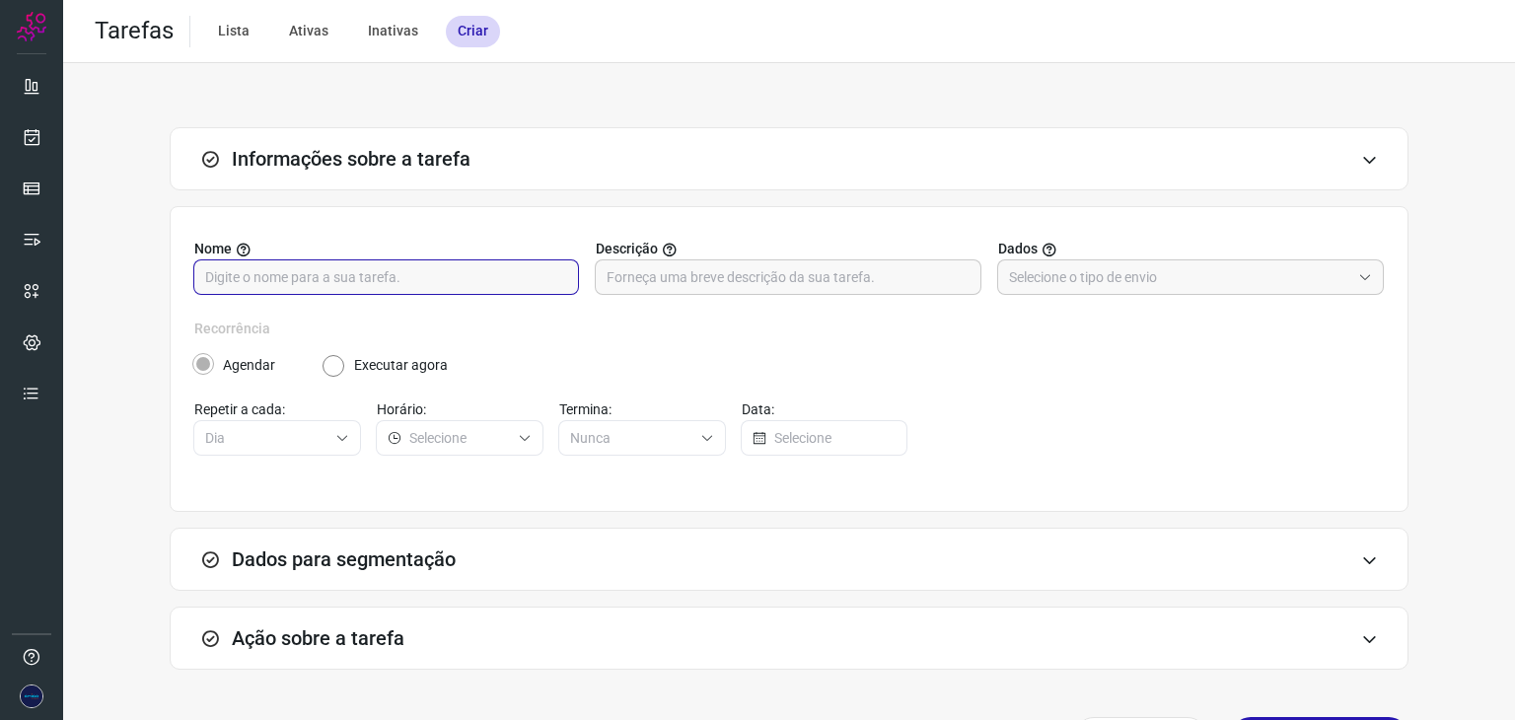
click at [383, 273] on input "text" at bounding box center [386, 277] width 362 height 34
click at [383, 273] on input "MASSIVA COMERCIAL PREMIUM ALPHA" at bounding box center [386, 277] width 362 height 34
click at [383, 272] on input "MASSIVA COMERCIAL PREMIUM ALPHA" at bounding box center [386, 277] width 362 height 34
type input "MASSIVA COMERCIAL PREMIUM ALPHA"
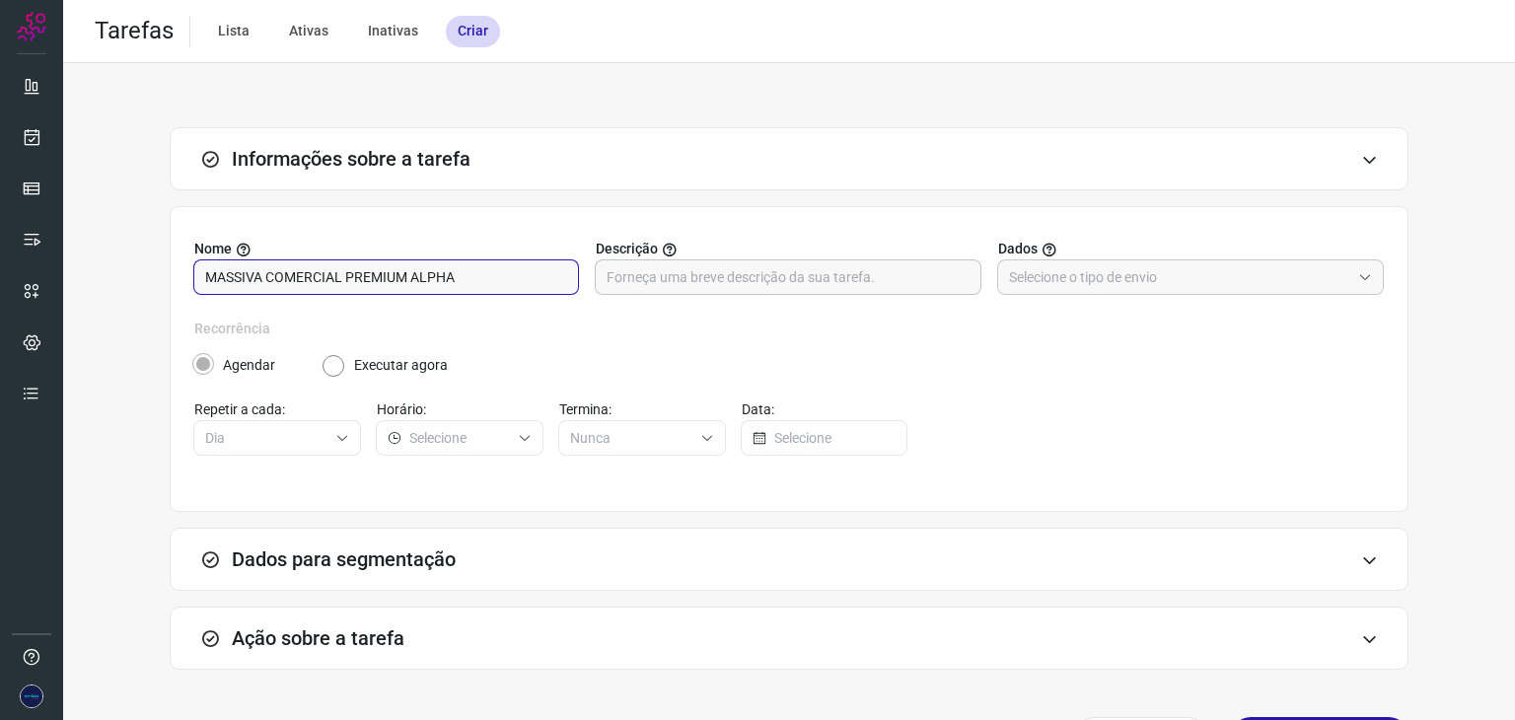
click at [686, 285] on input "text" at bounding box center [788, 277] width 362 height 34
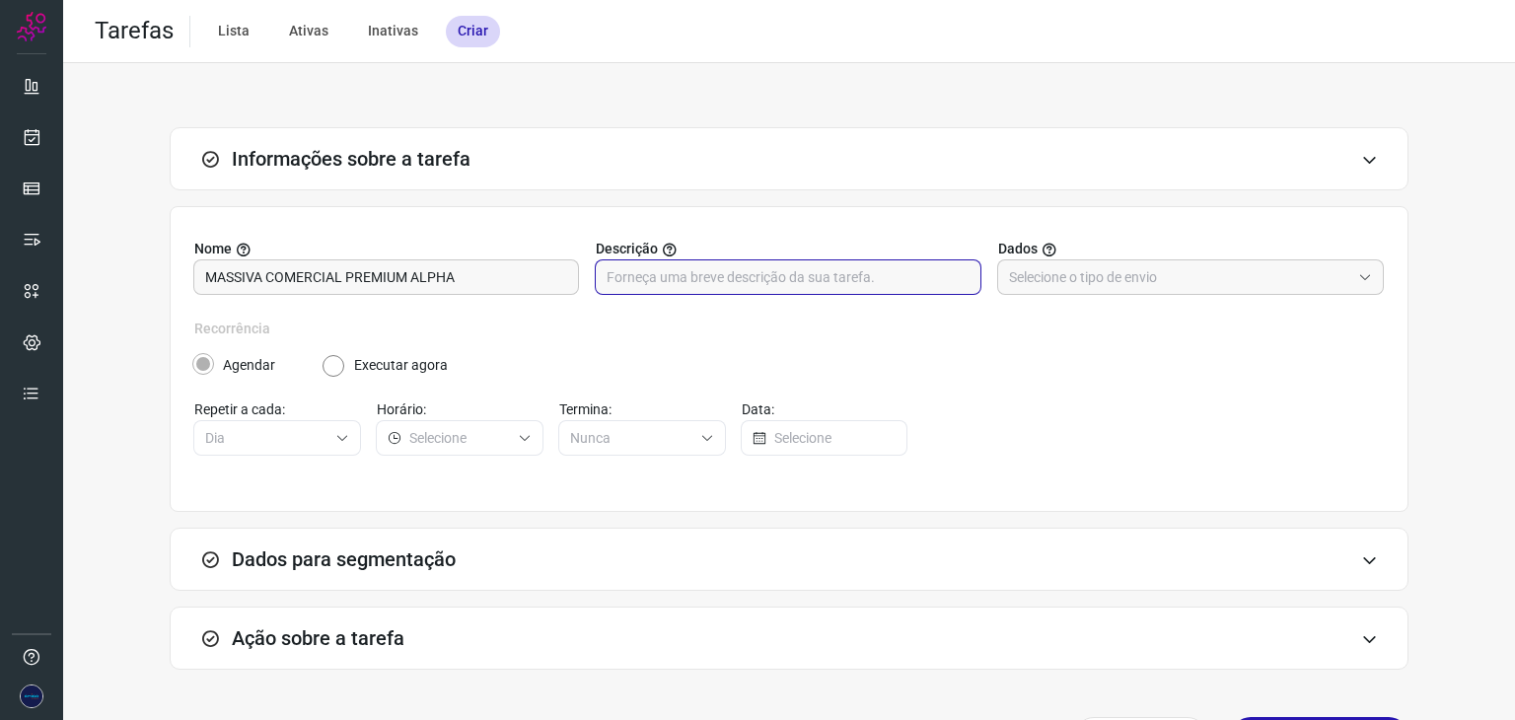
paste input "MASSIVA COMERCIAL PREMIUM ALPHA"
type input "MASSIVA COMERCIAL PREMIUM ALPHA"
click at [1358, 283] on icon at bounding box center [1365, 277] width 14 height 14
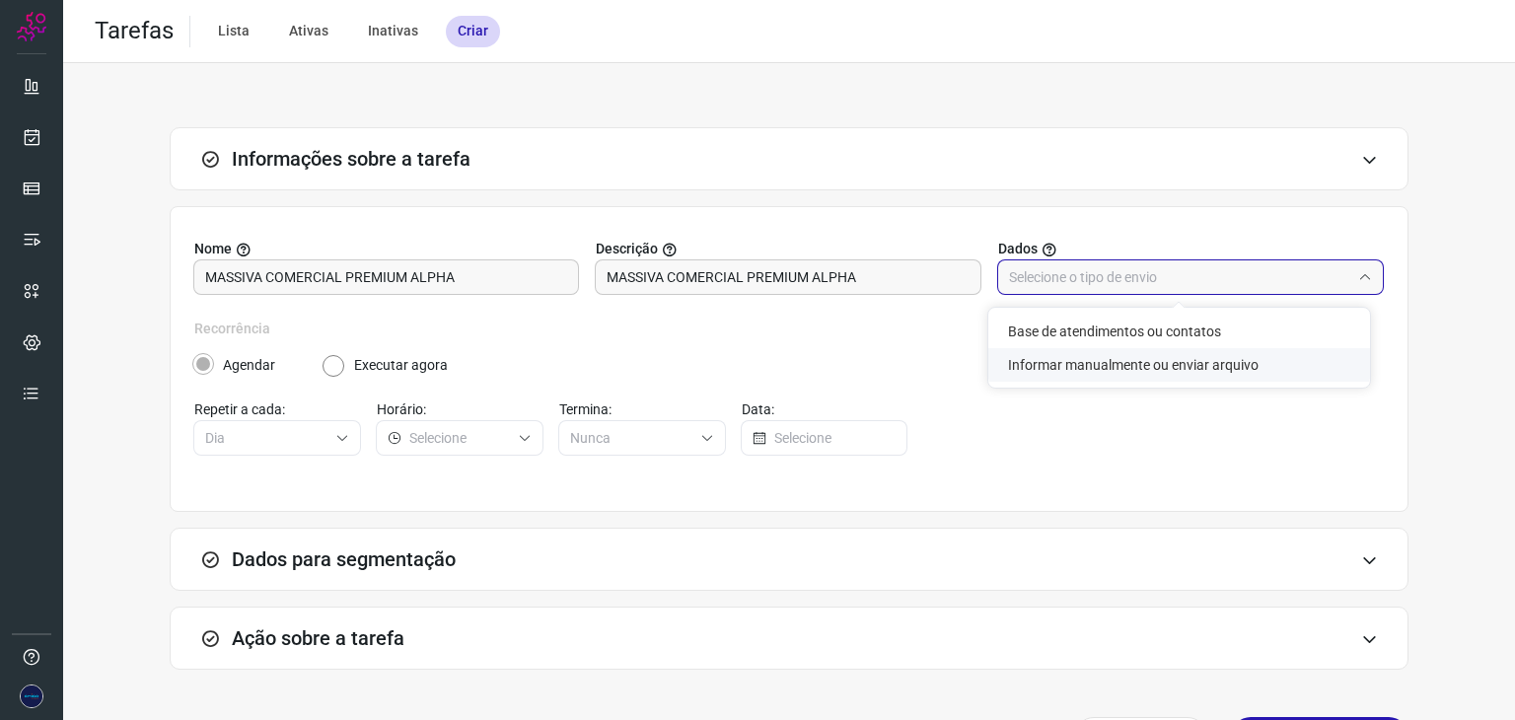
click at [1089, 367] on li "Informar manualmente ou enviar arquivo" at bounding box center [1179, 365] width 382 height 34
type input "Informar manualmente ou enviar arquivo"
radio input "false"
radio input "true"
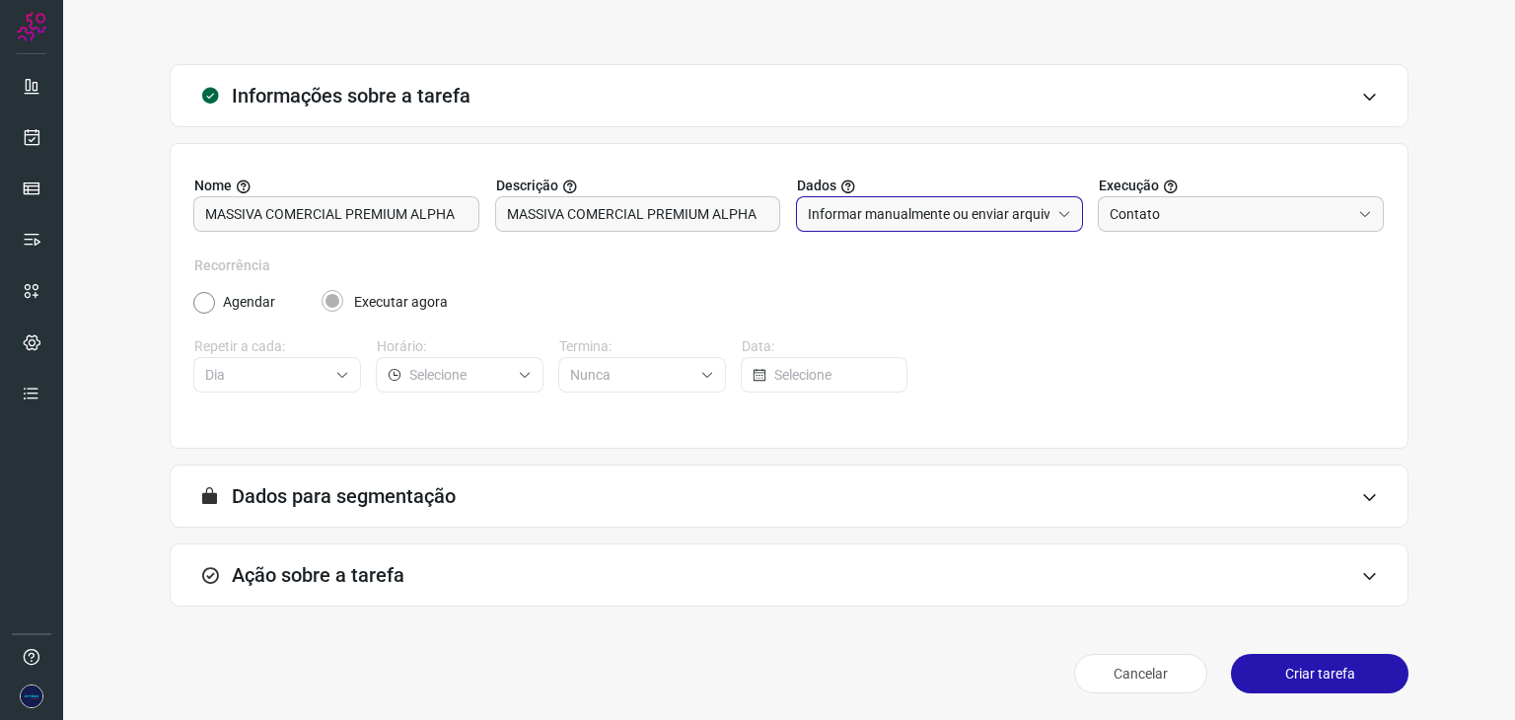
scroll to position [63, 0]
click at [1361, 581] on icon at bounding box center [1369, 576] width 17 height 16
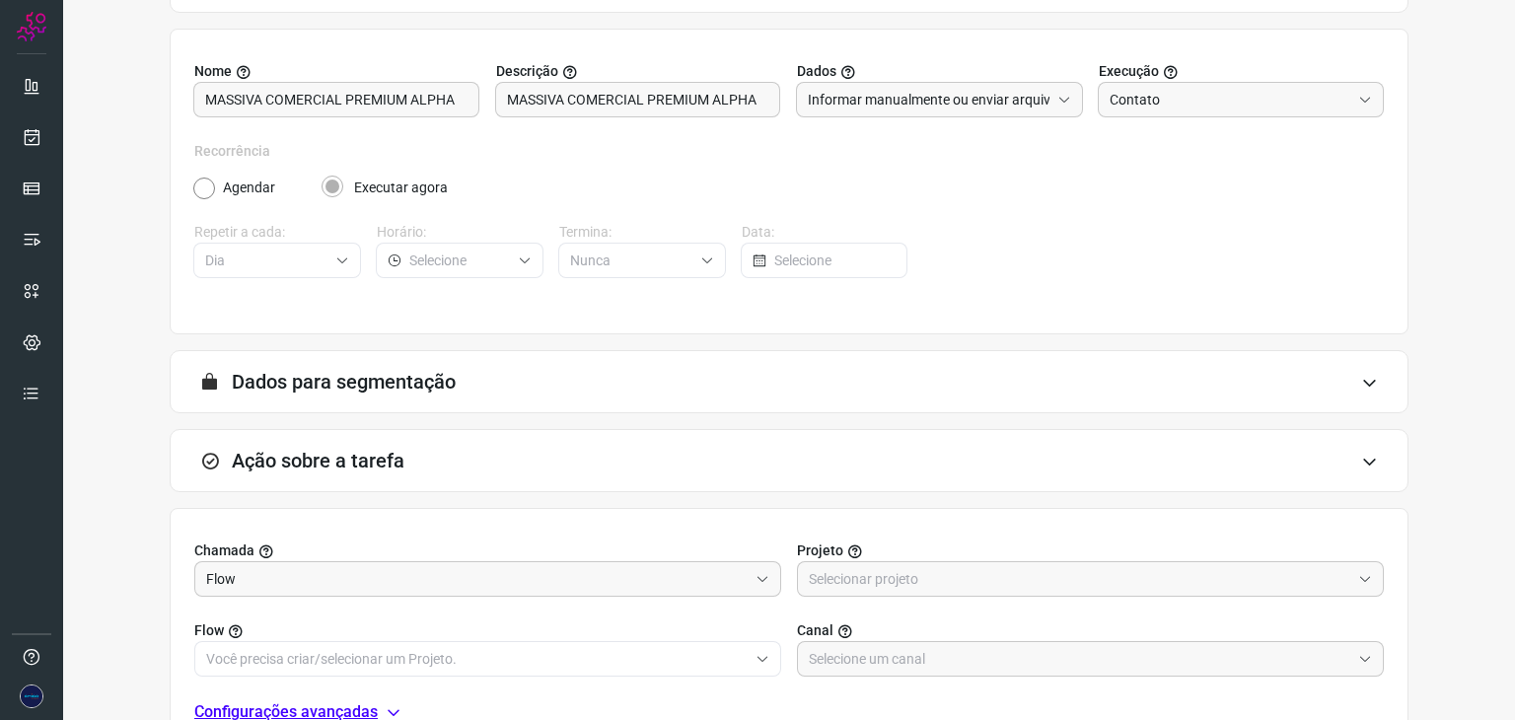
scroll to position [260, 0]
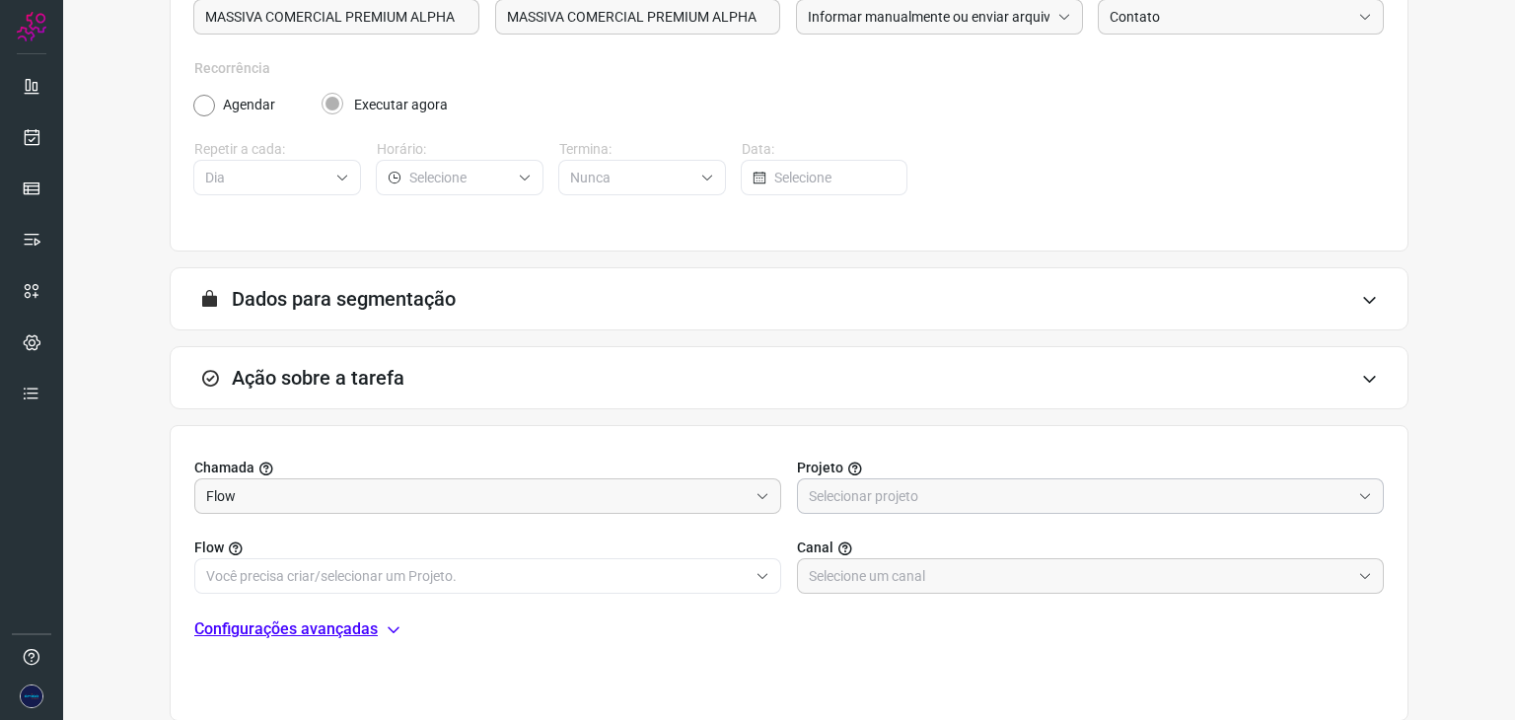
click at [1357, 482] on div at bounding box center [1090, 496] width 587 height 36
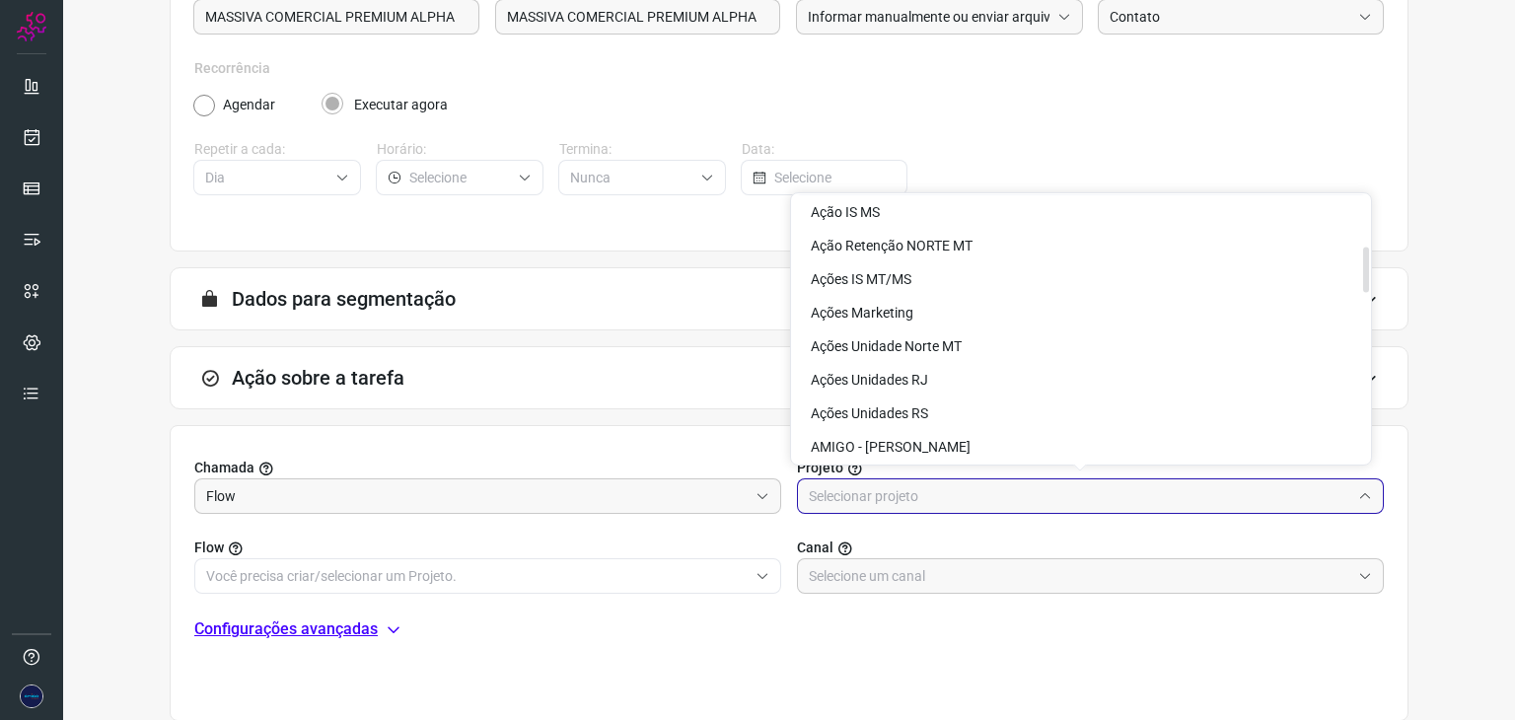
scroll to position [296, 0]
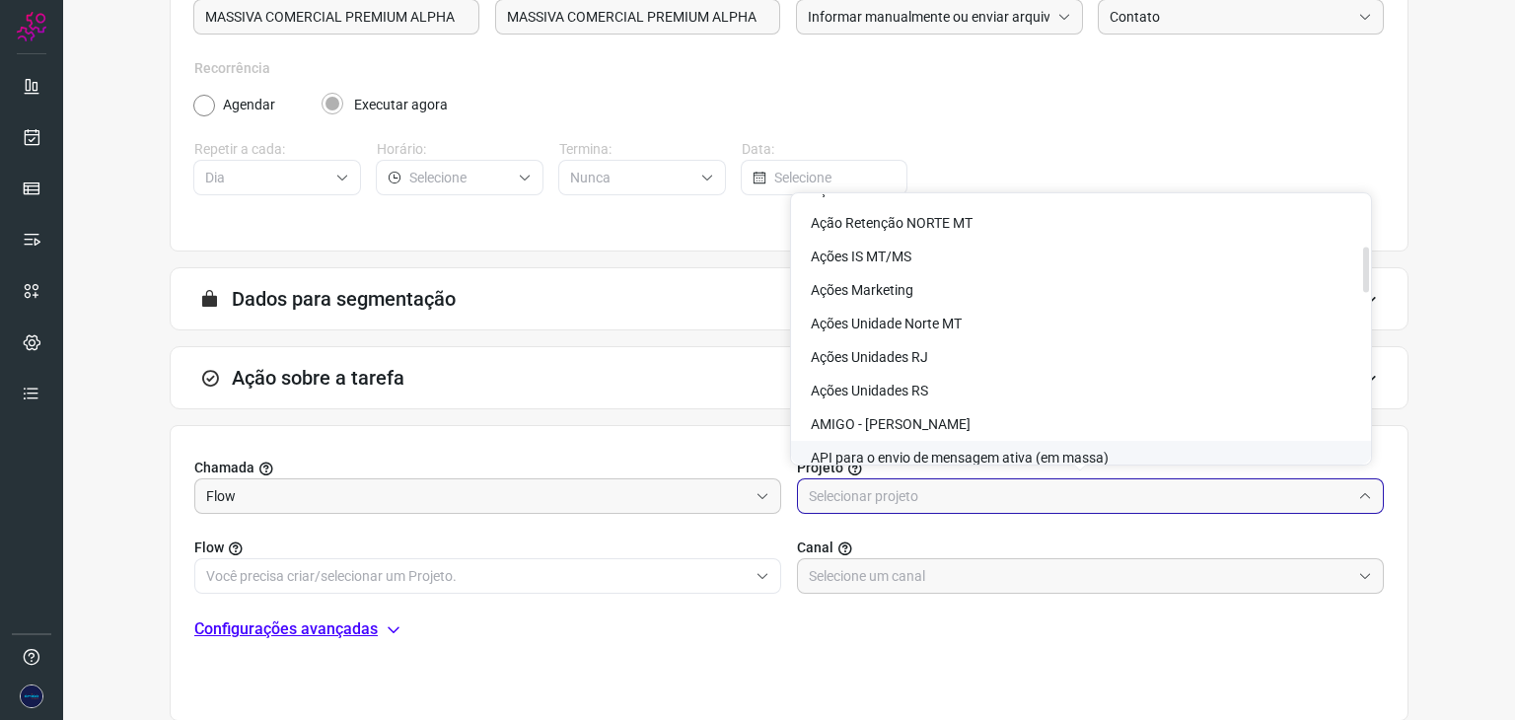
click at [936, 459] on span "API para o envio de mensagem ativa (em massa)" at bounding box center [960, 458] width 298 height 16
type input "API para o envio de mensagem ativa (em massa)"
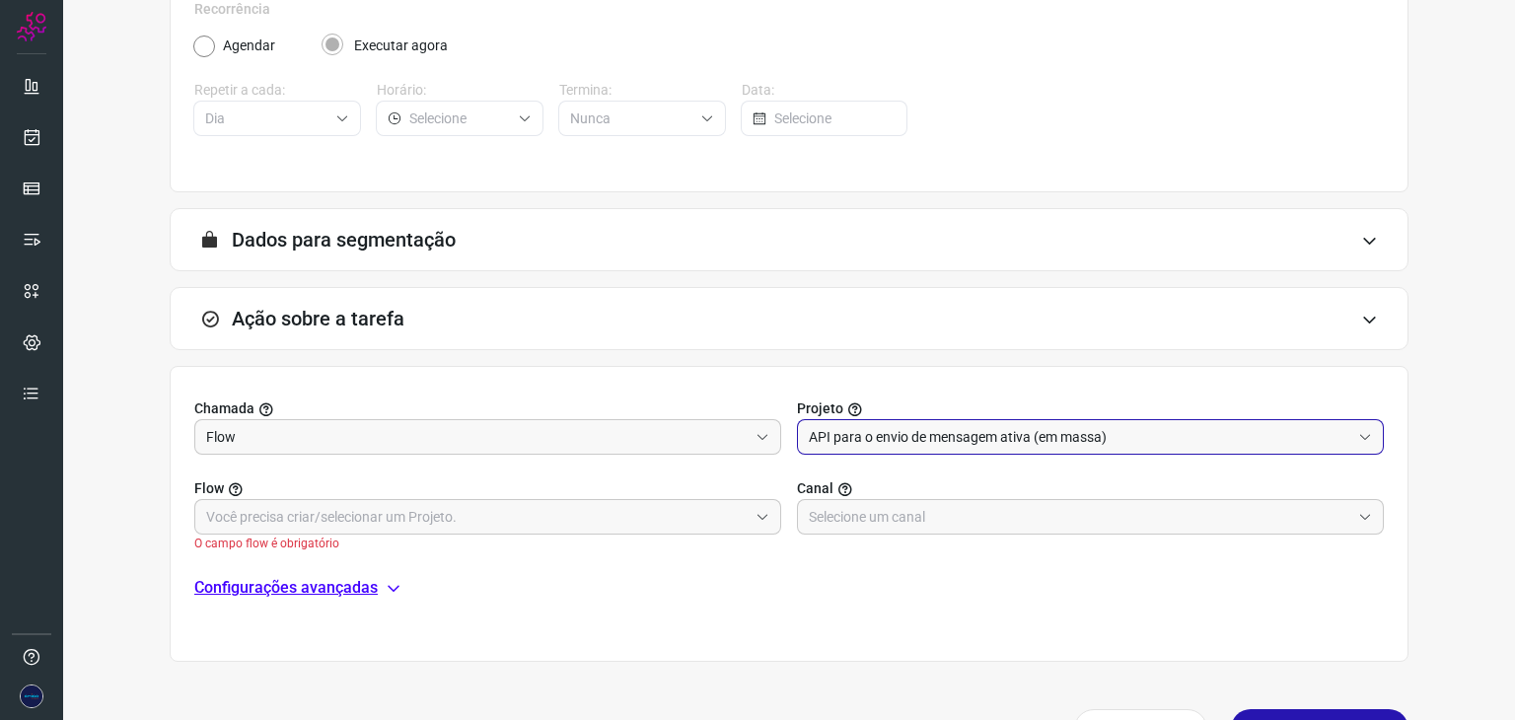
scroll to position [375, 0]
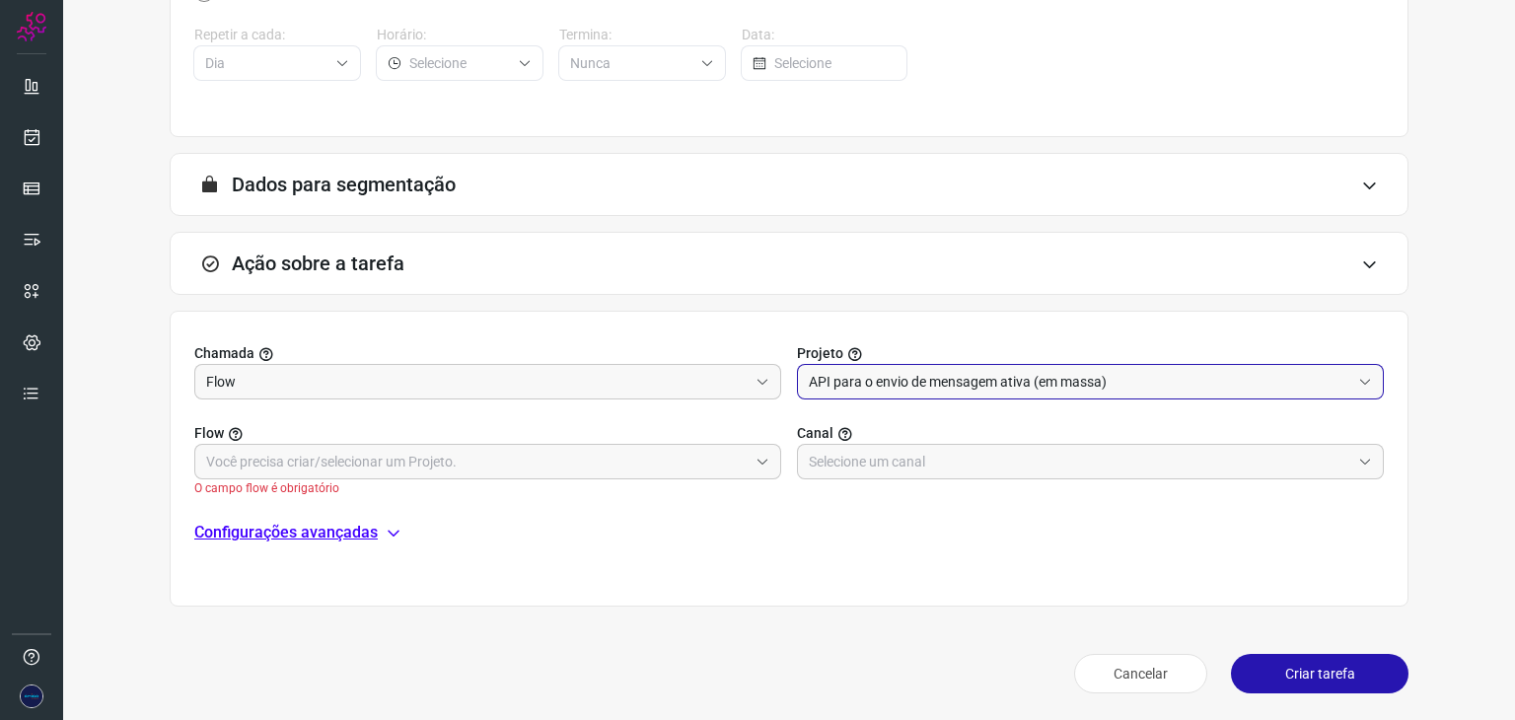
click at [762, 438] on label "Flow" at bounding box center [487, 433] width 587 height 21
click at [759, 463] on icon at bounding box center [763, 462] width 14 height 14
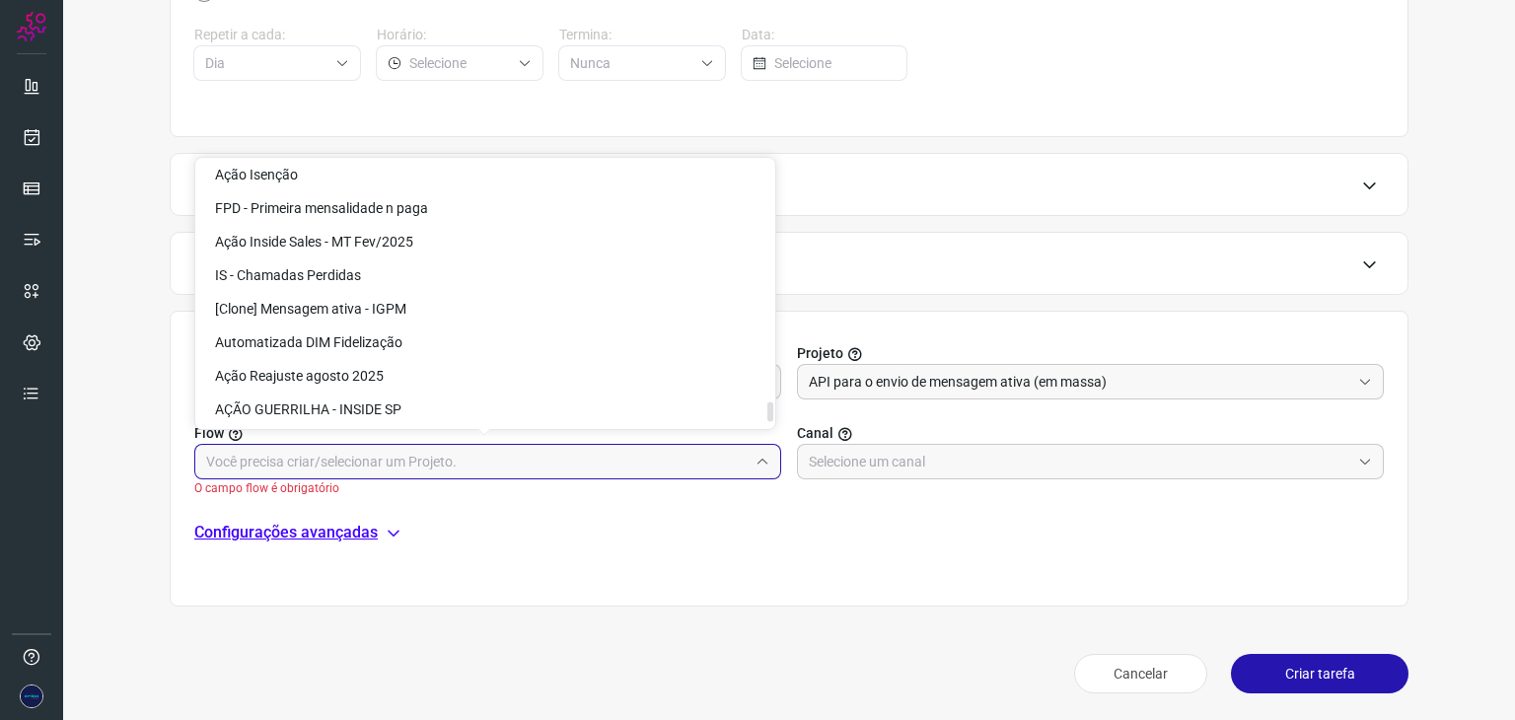
scroll to position [4838, 0]
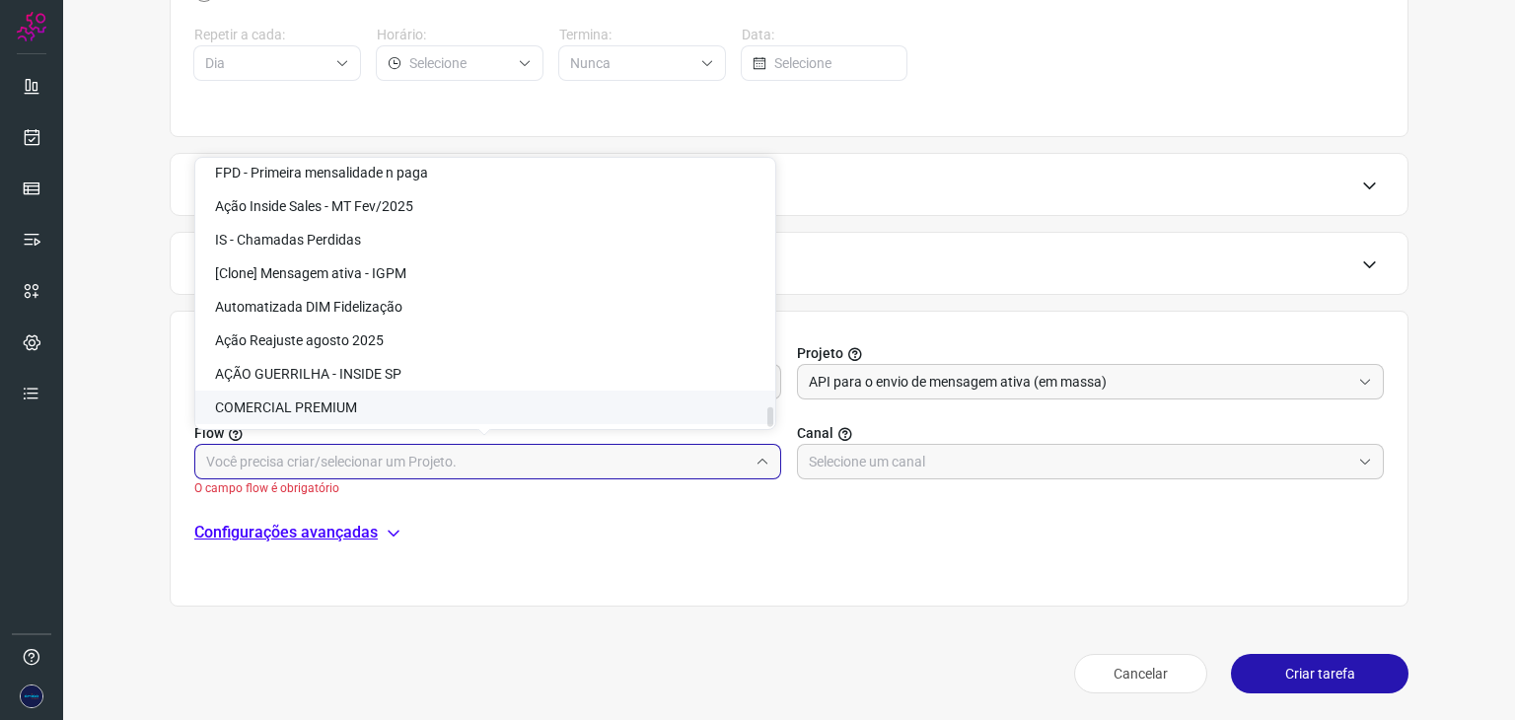
click at [319, 407] on span "COMERCIAL PREMIUM" at bounding box center [286, 407] width 142 height 16
type input "COMERCIAL PREMIUM"
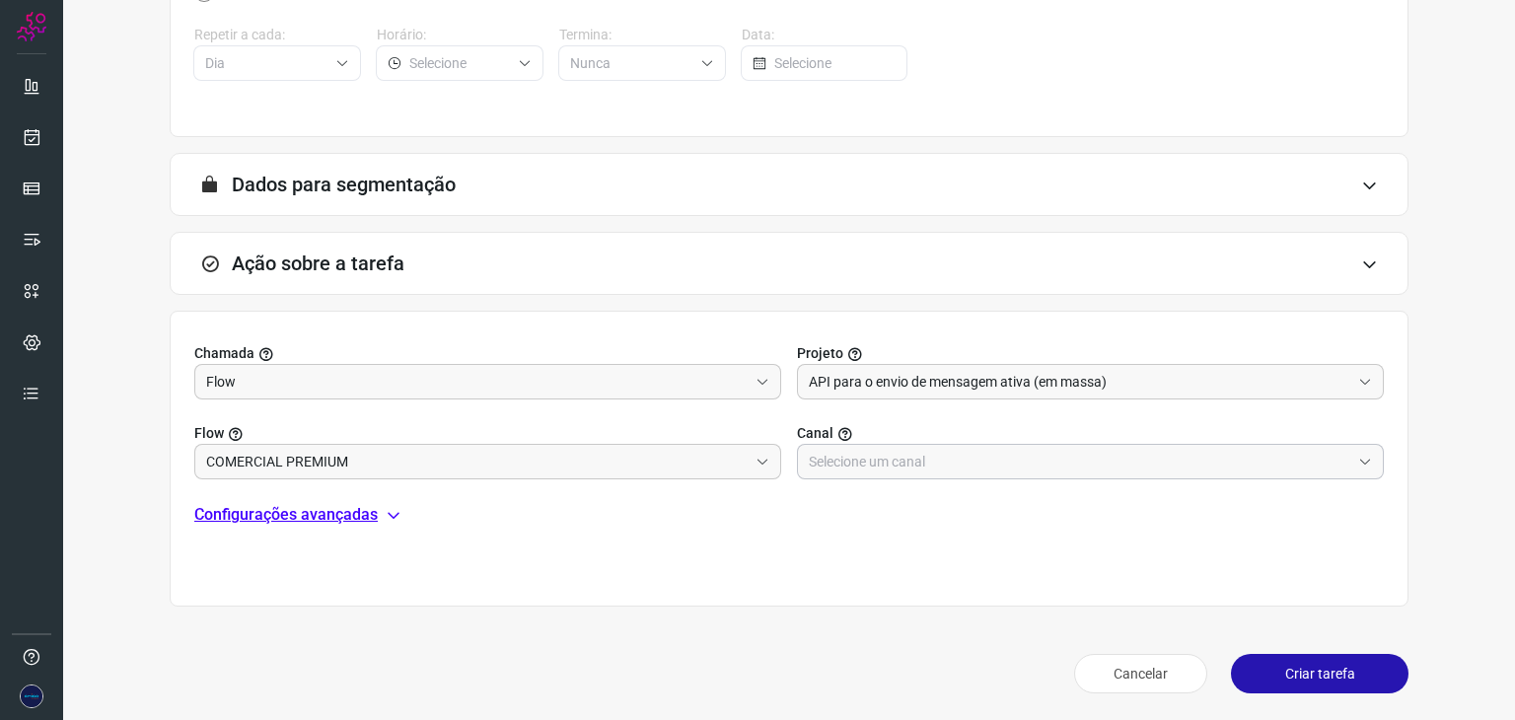
click at [1358, 460] on icon at bounding box center [1365, 462] width 14 height 14
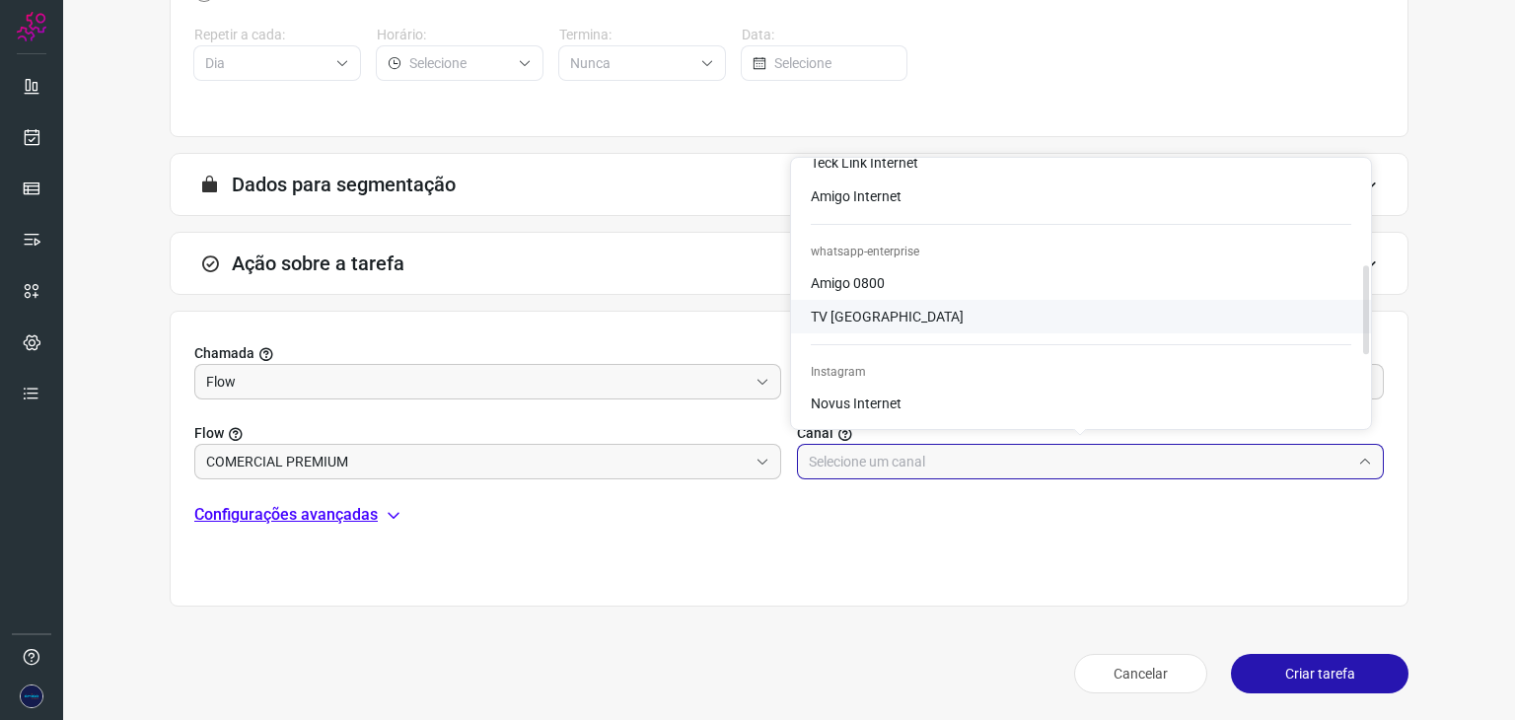
scroll to position [337, 0]
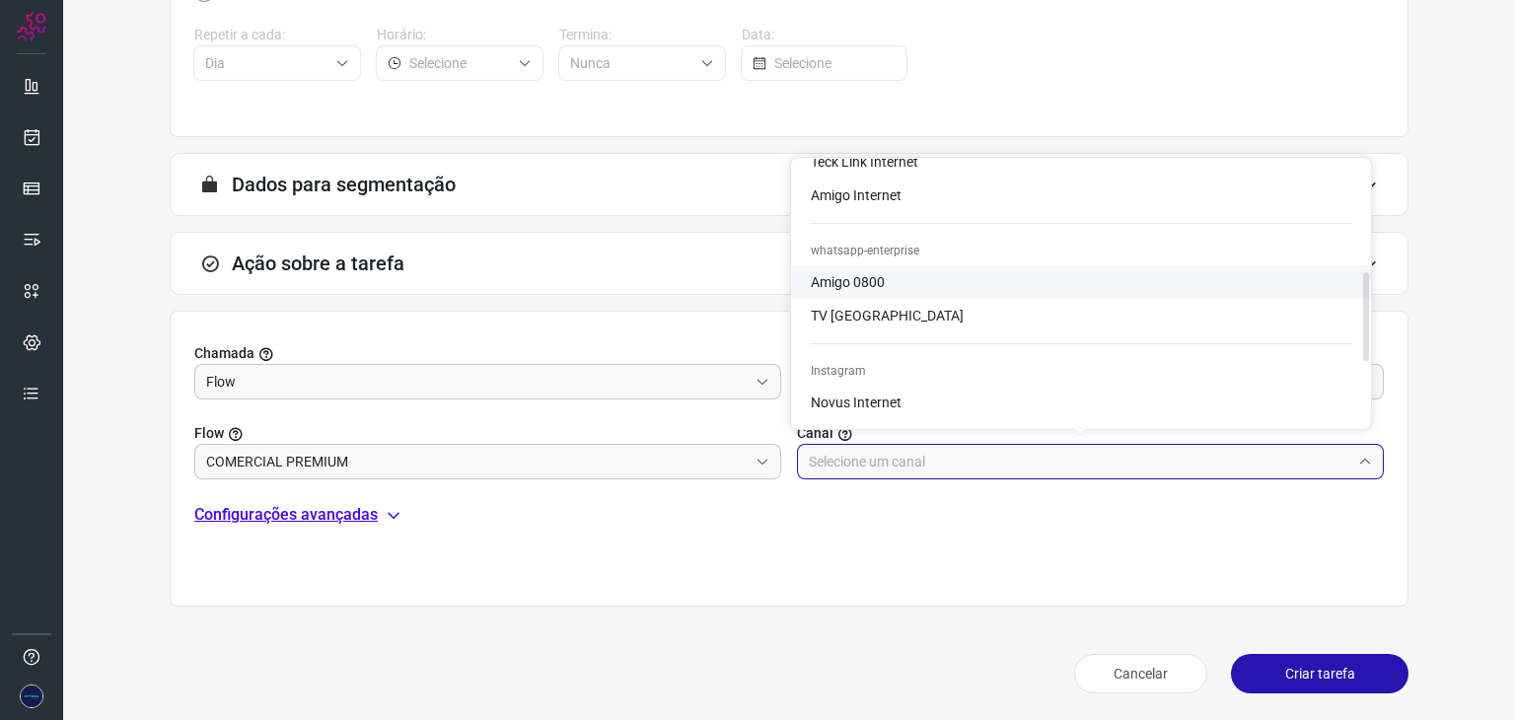
click at [872, 281] on span "Amigo 0800" at bounding box center [848, 282] width 74 height 16
type input "Amigo 0800"
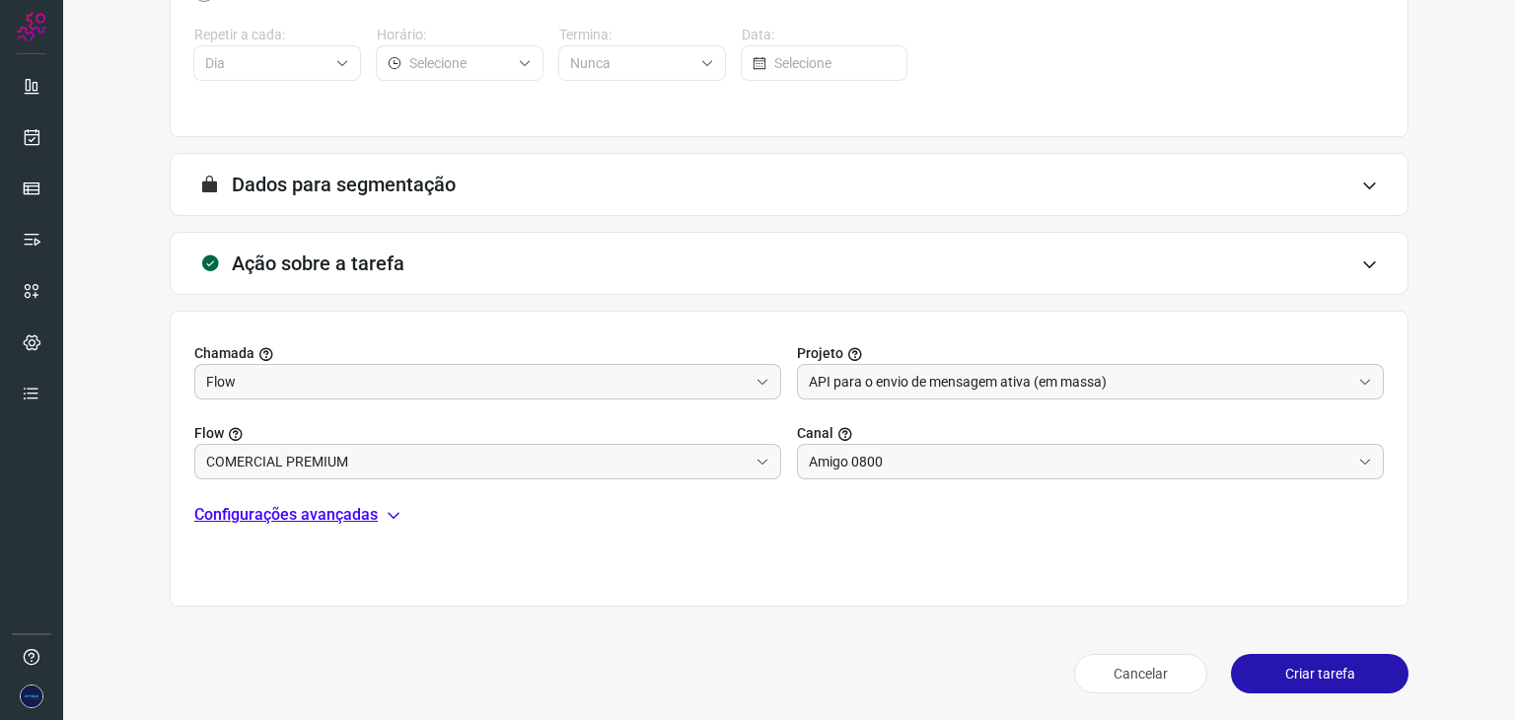
click at [1295, 672] on button "Criar tarefa" at bounding box center [1320, 673] width 178 height 39
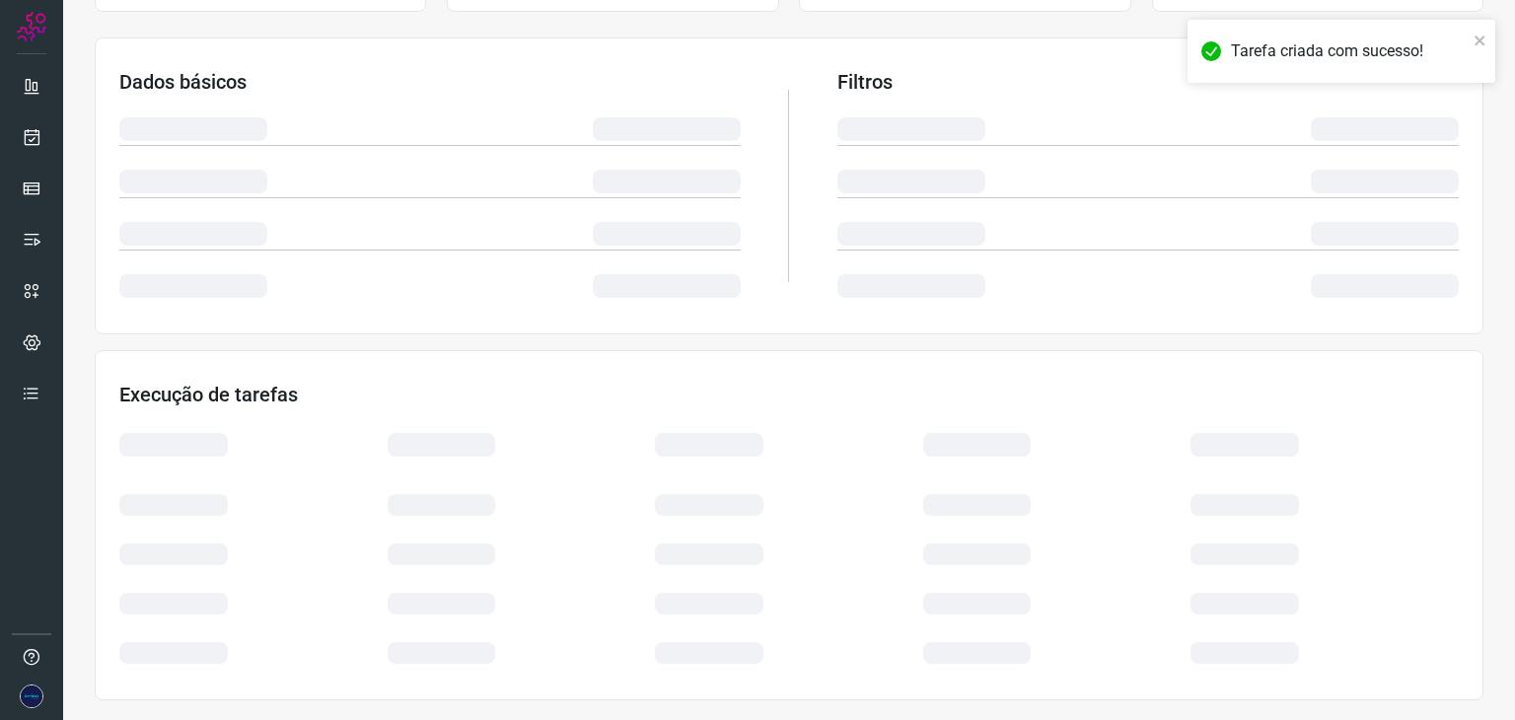
scroll to position [296, 0]
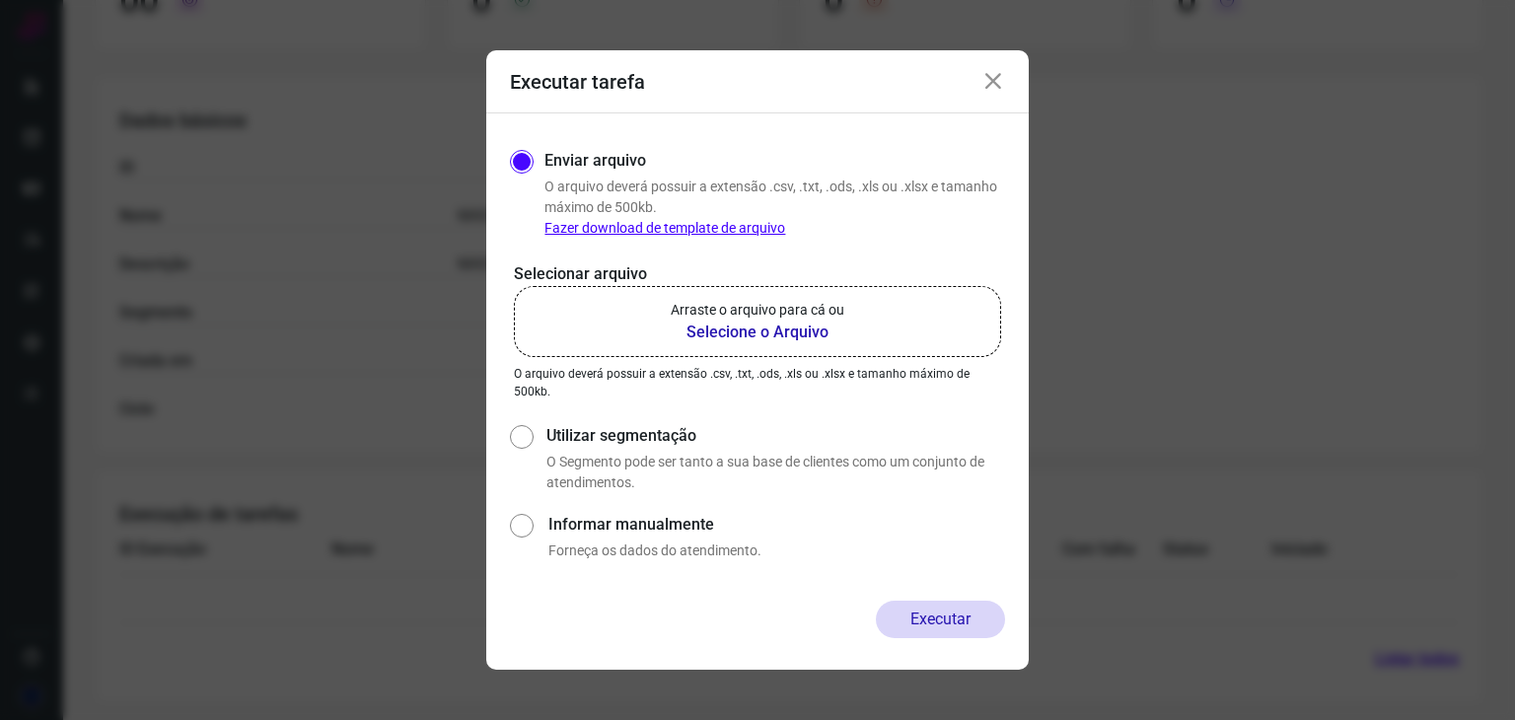
click at [987, 77] on icon at bounding box center [993, 82] width 24 height 24
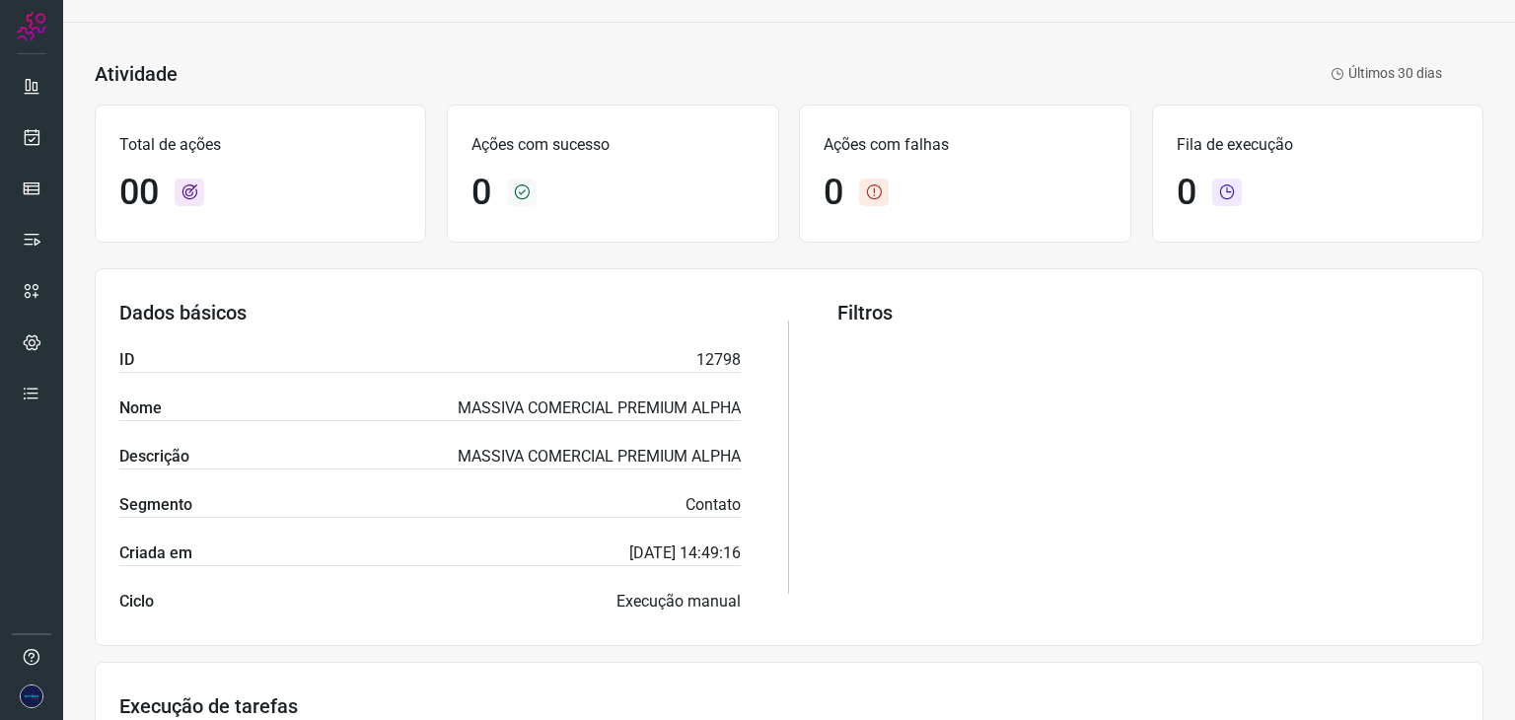
scroll to position [0, 0]
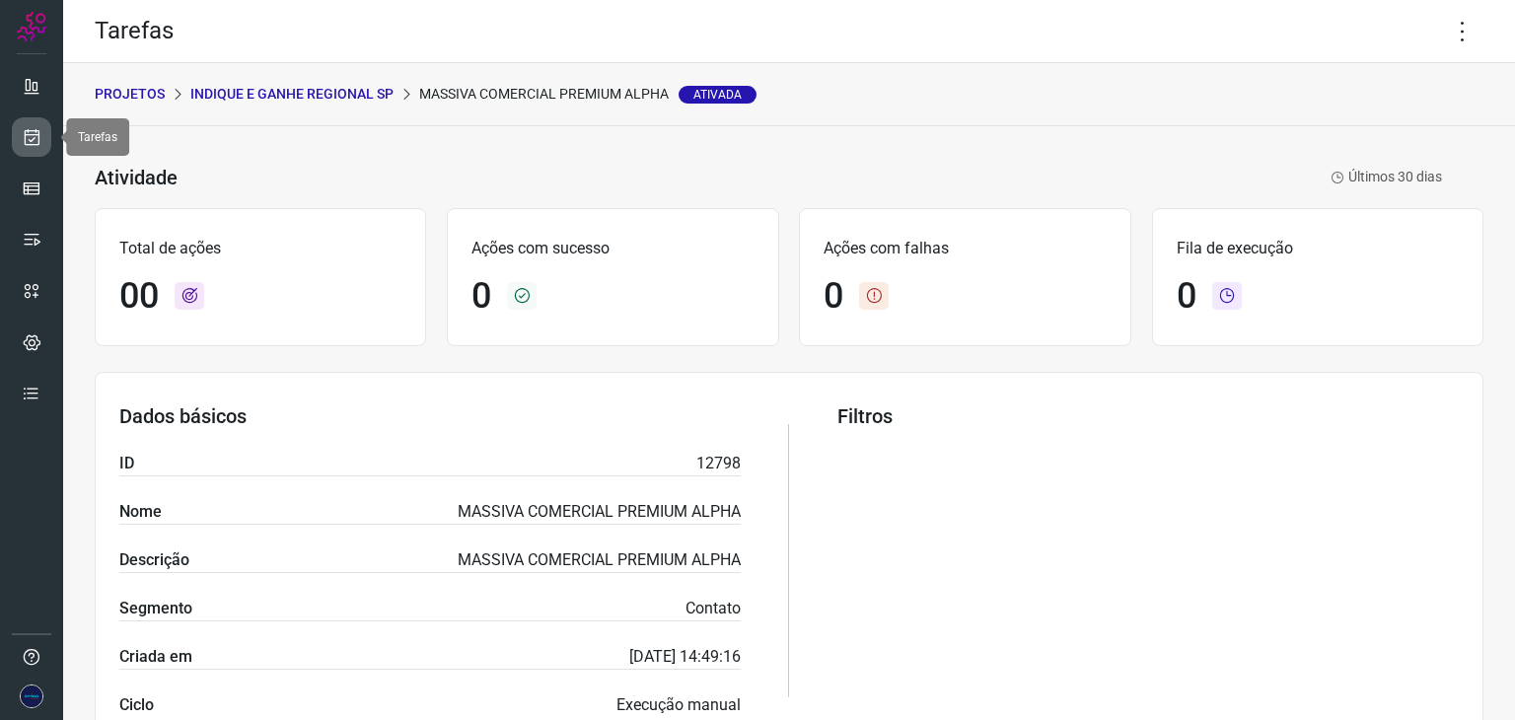
click at [28, 131] on icon at bounding box center [32, 137] width 21 height 20
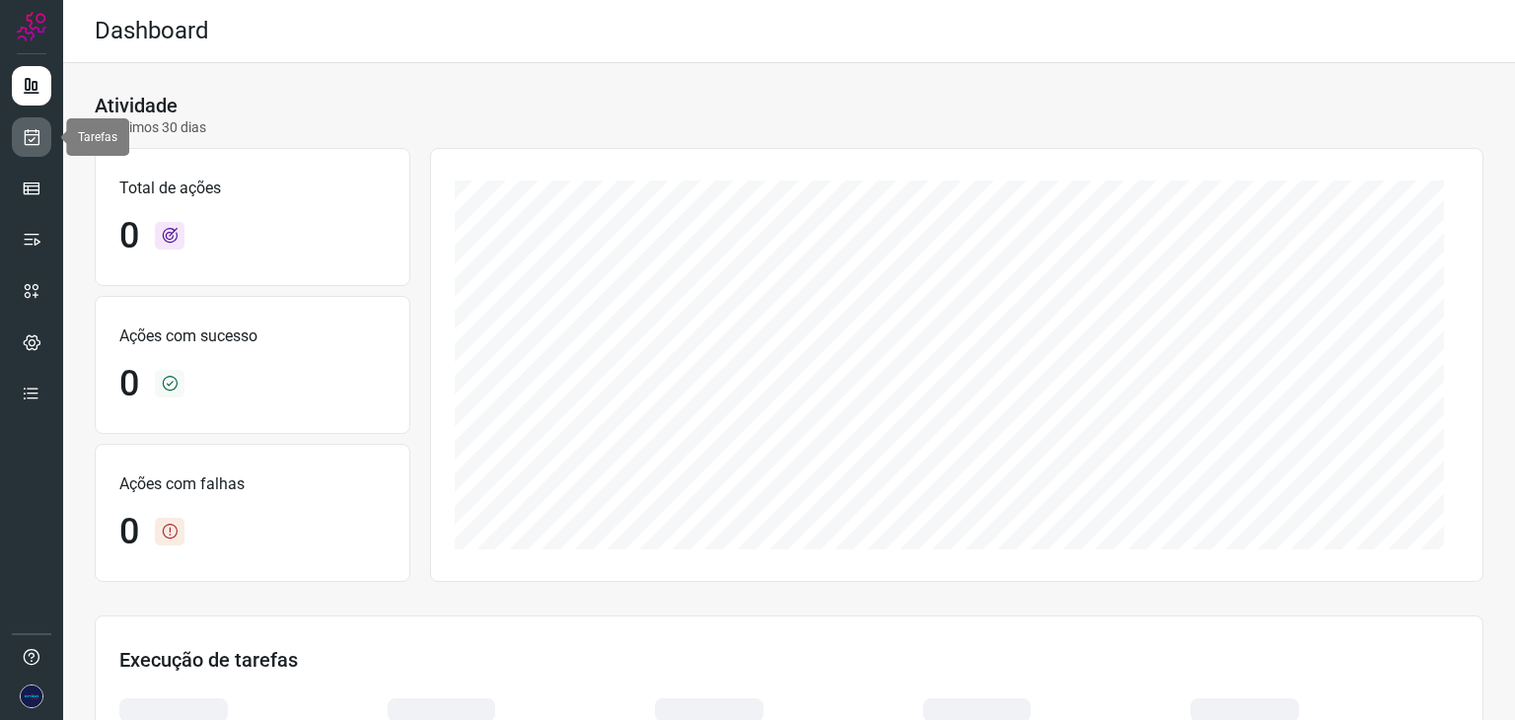
click at [32, 141] on icon at bounding box center [32, 137] width 21 height 20
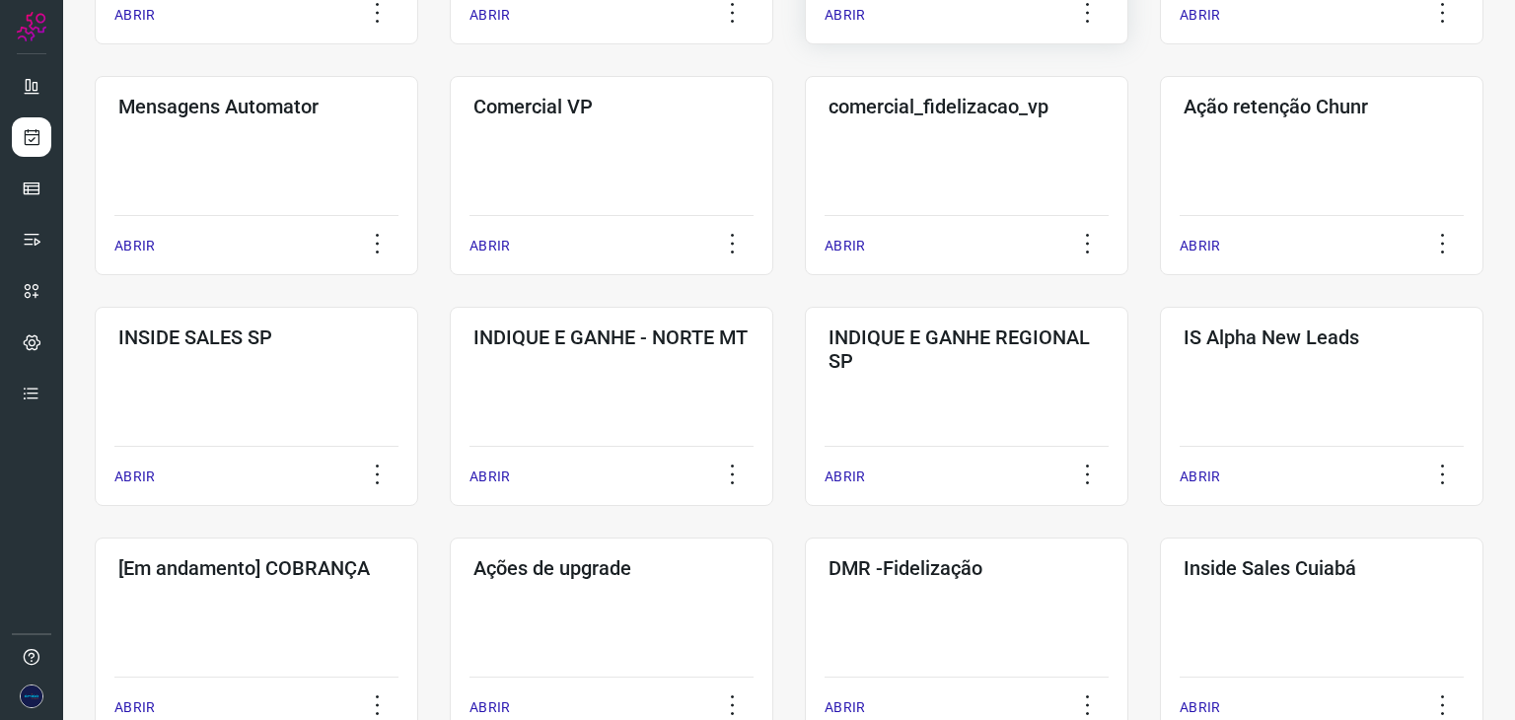
scroll to position [592, 0]
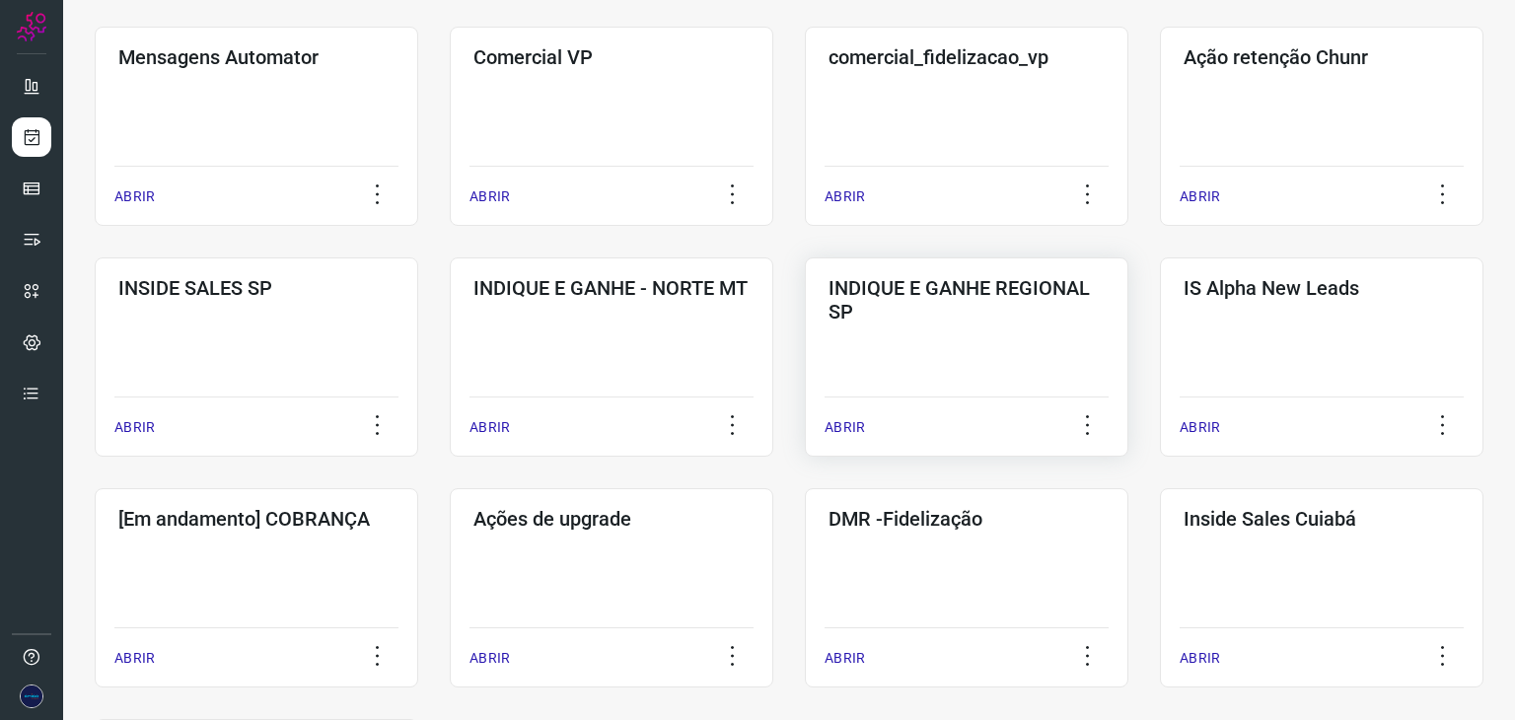
click at [840, 422] on p "ABRIR" at bounding box center [845, 427] width 40 height 21
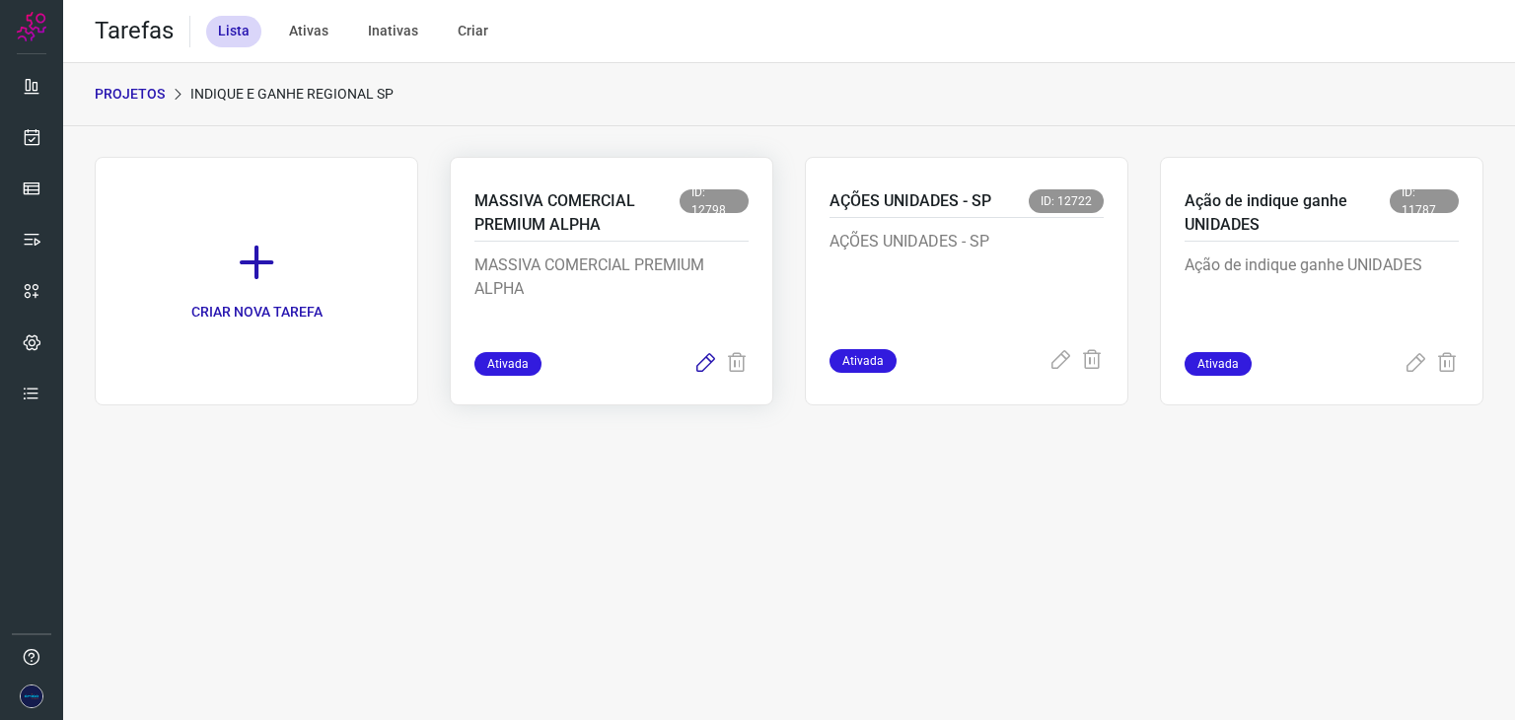
click at [703, 365] on icon at bounding box center [705, 364] width 24 height 24
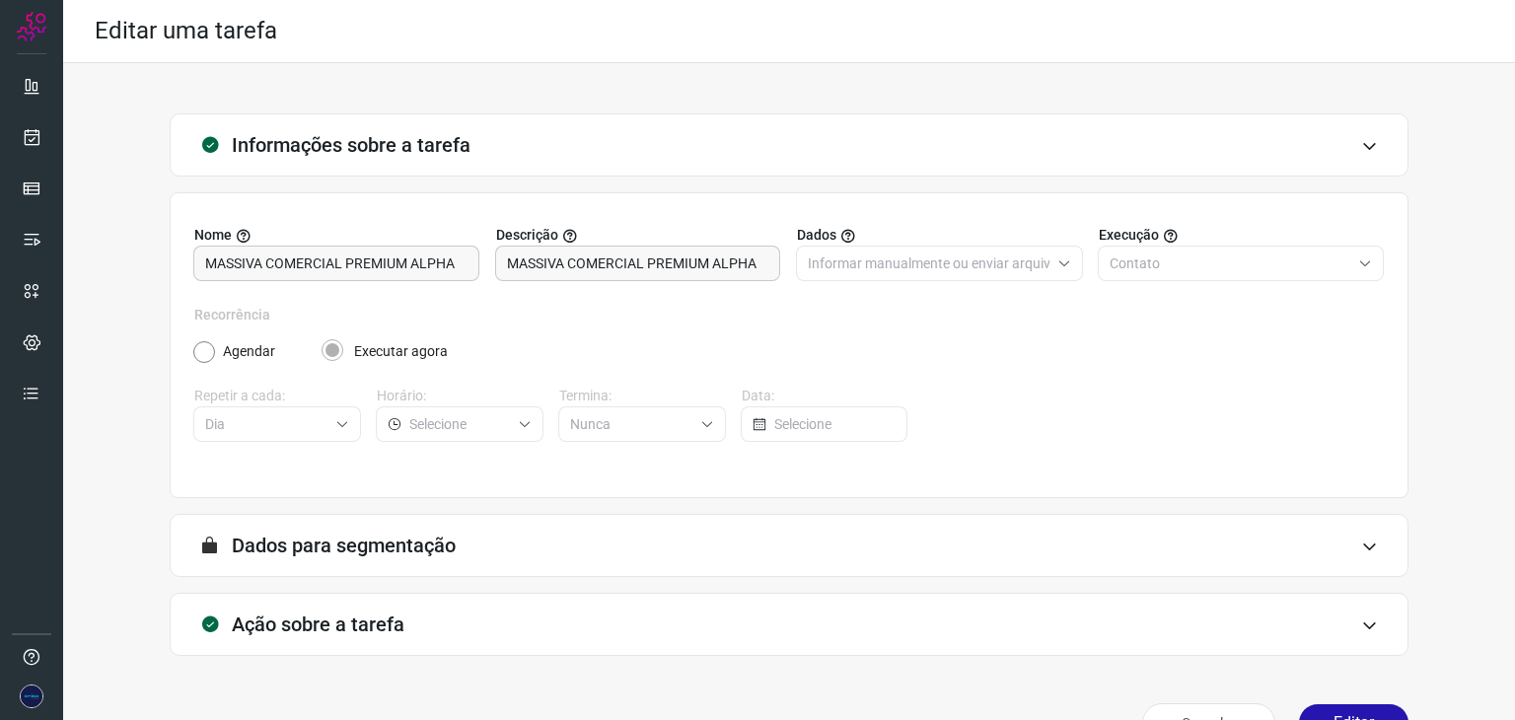
scroll to position [50, 0]
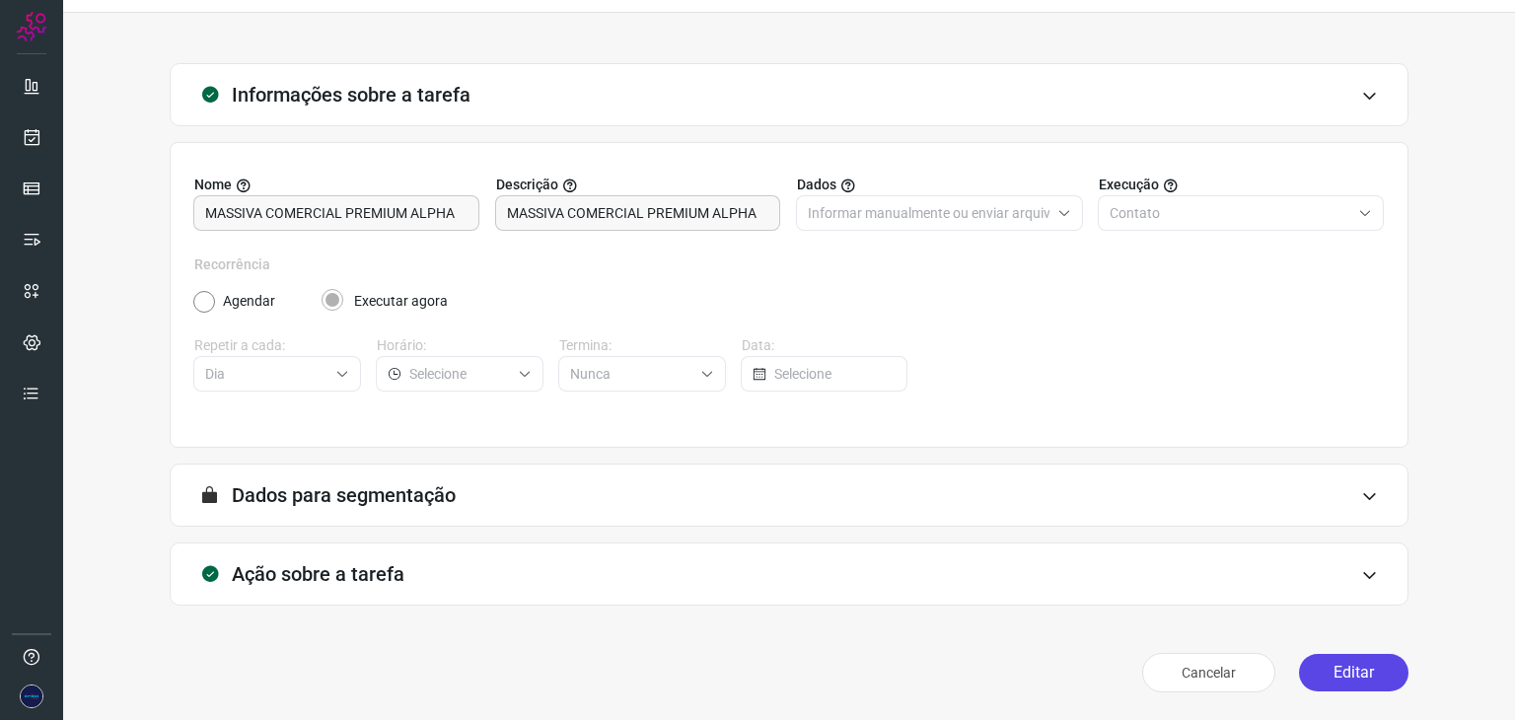
click at [1334, 671] on button "Editar" at bounding box center [1353, 672] width 109 height 37
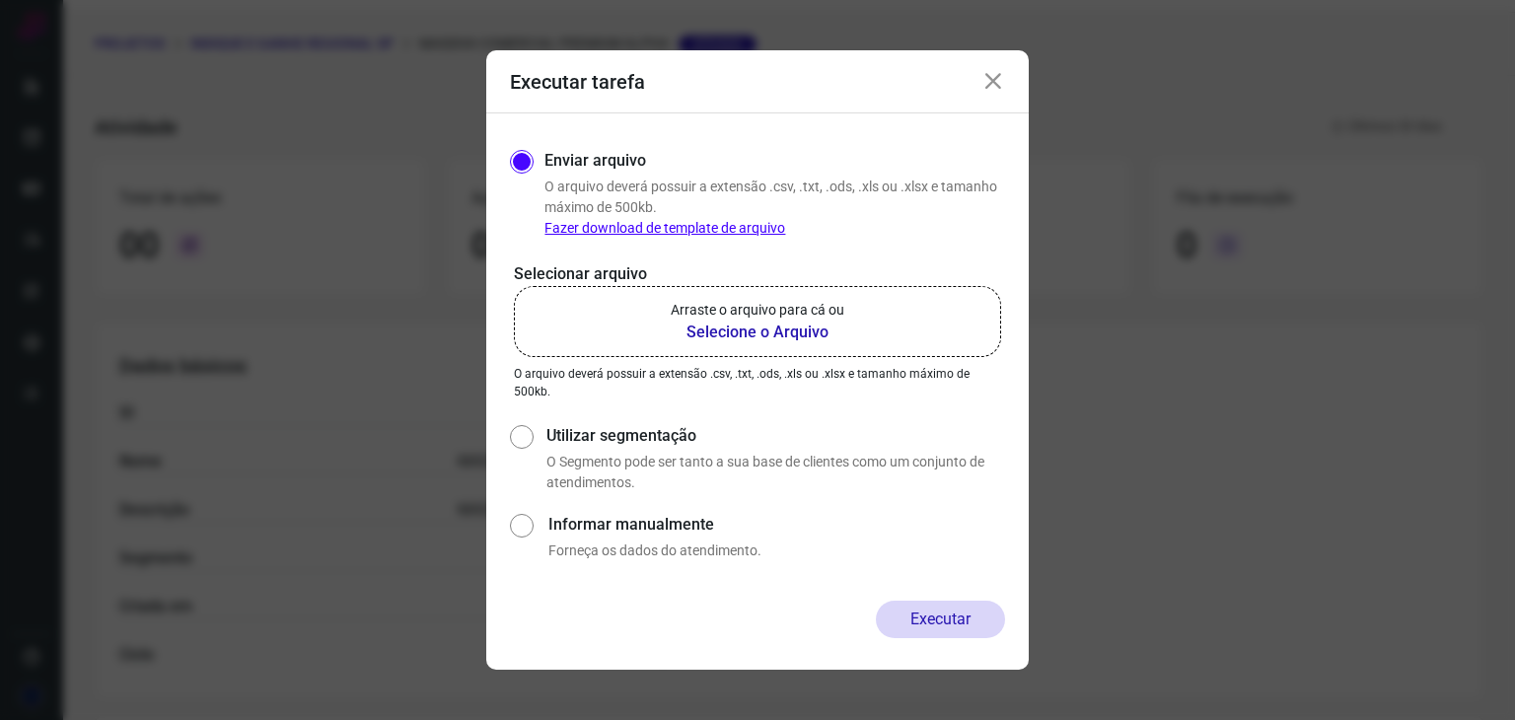
click at [998, 83] on icon at bounding box center [993, 82] width 24 height 24
